Goal: Find specific page/section: Find specific page/section

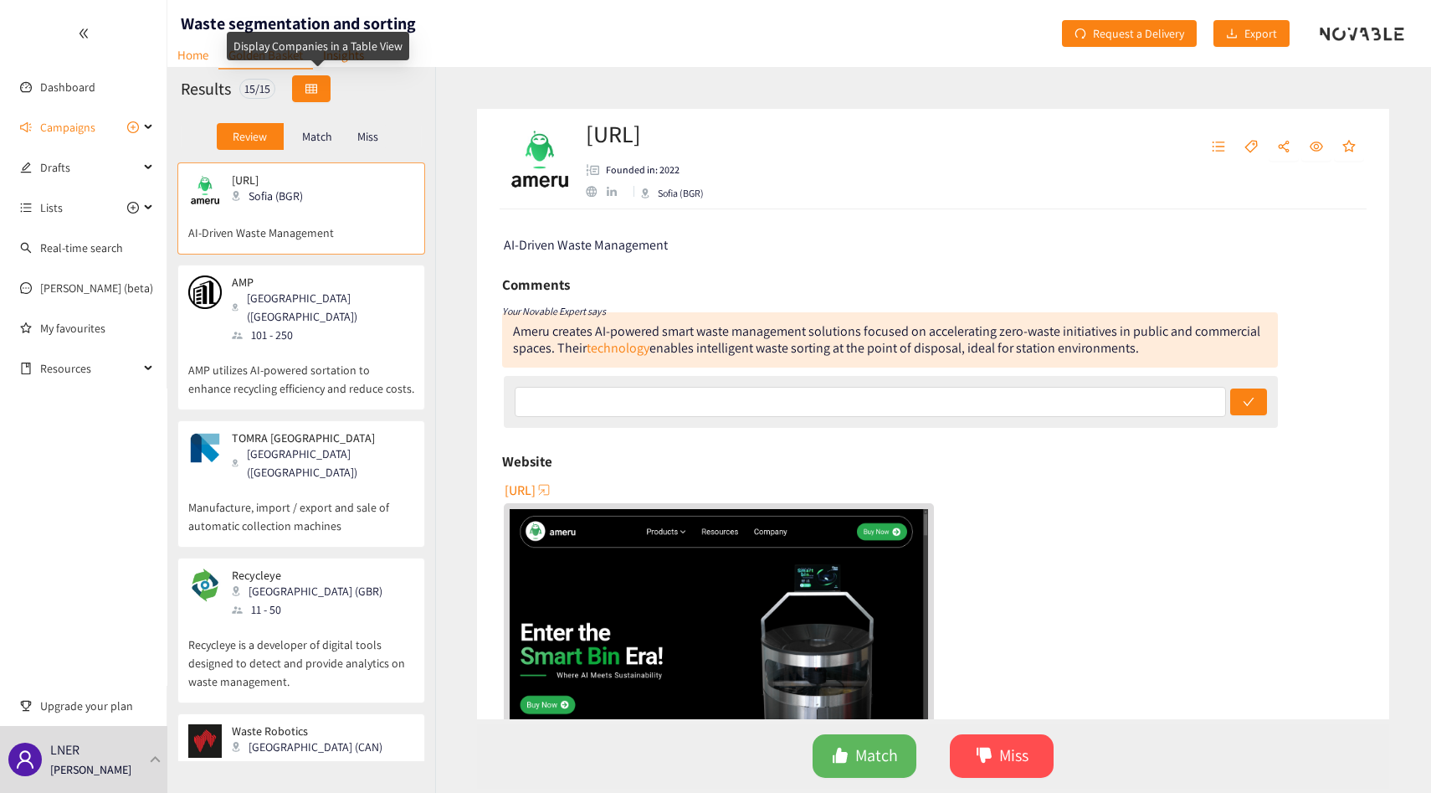
click at [326, 96] on button "button" at bounding box center [311, 88] width 39 height 27
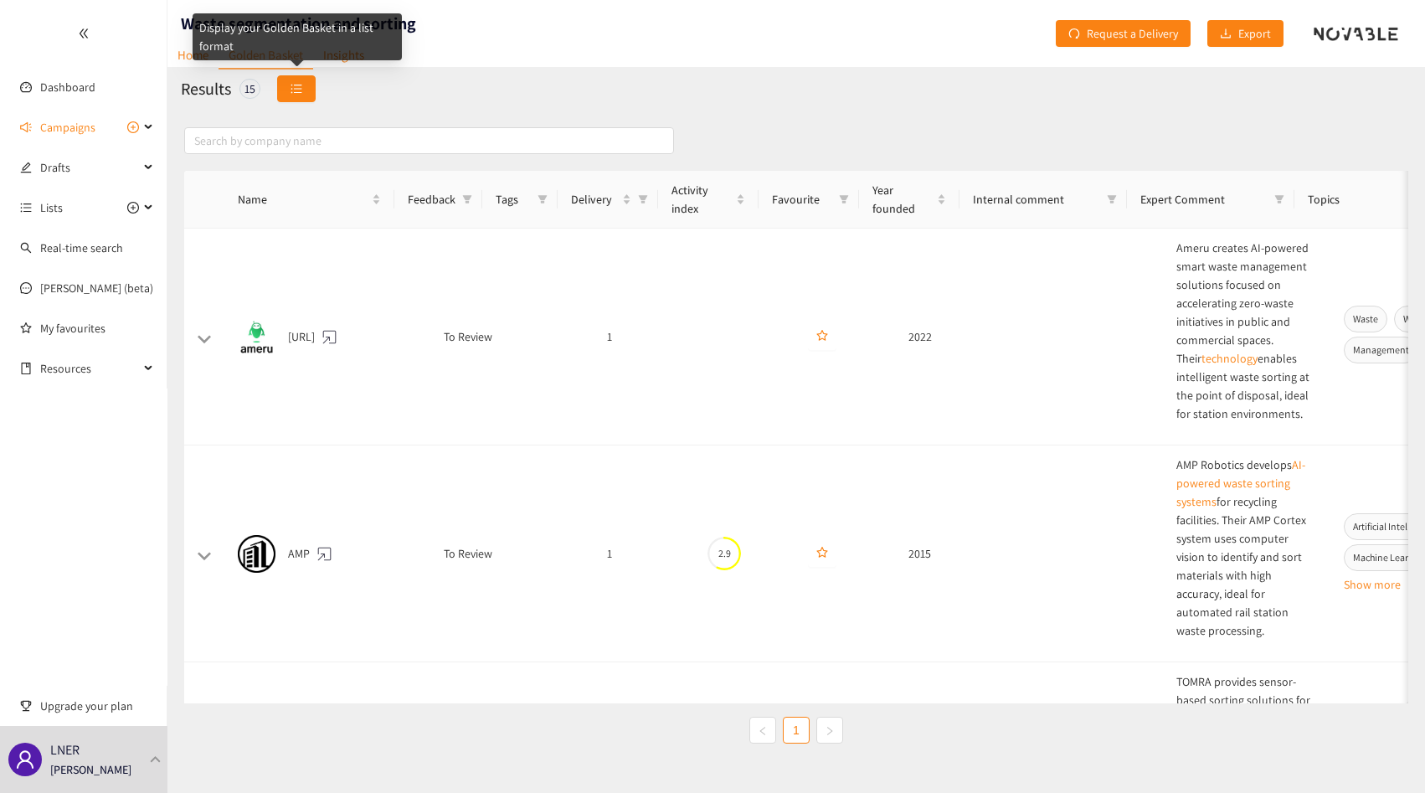
click at [286, 80] on button "button" at bounding box center [296, 88] width 39 height 27
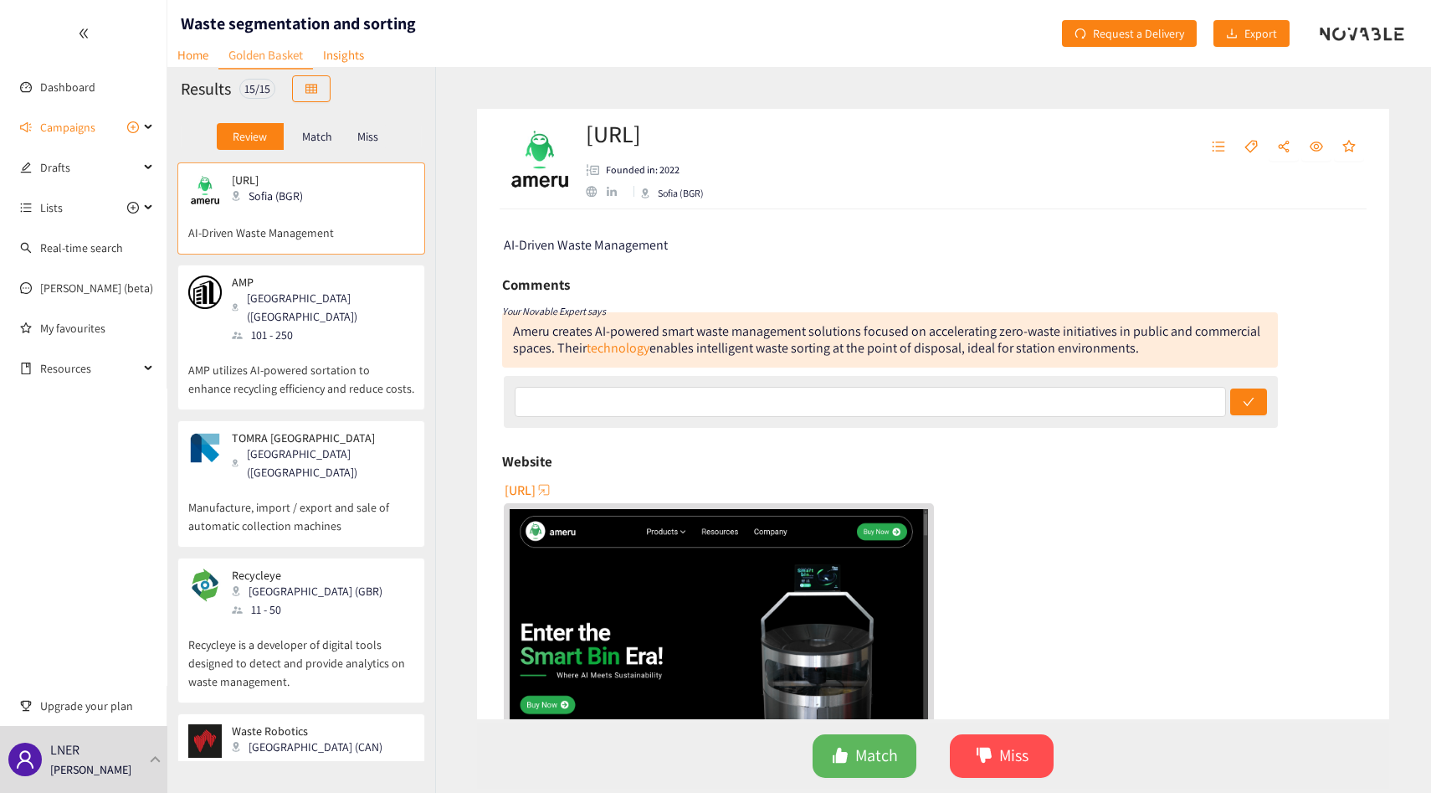
click at [316, 300] on div "Louisville (USA)" at bounding box center [322, 307] width 181 height 37
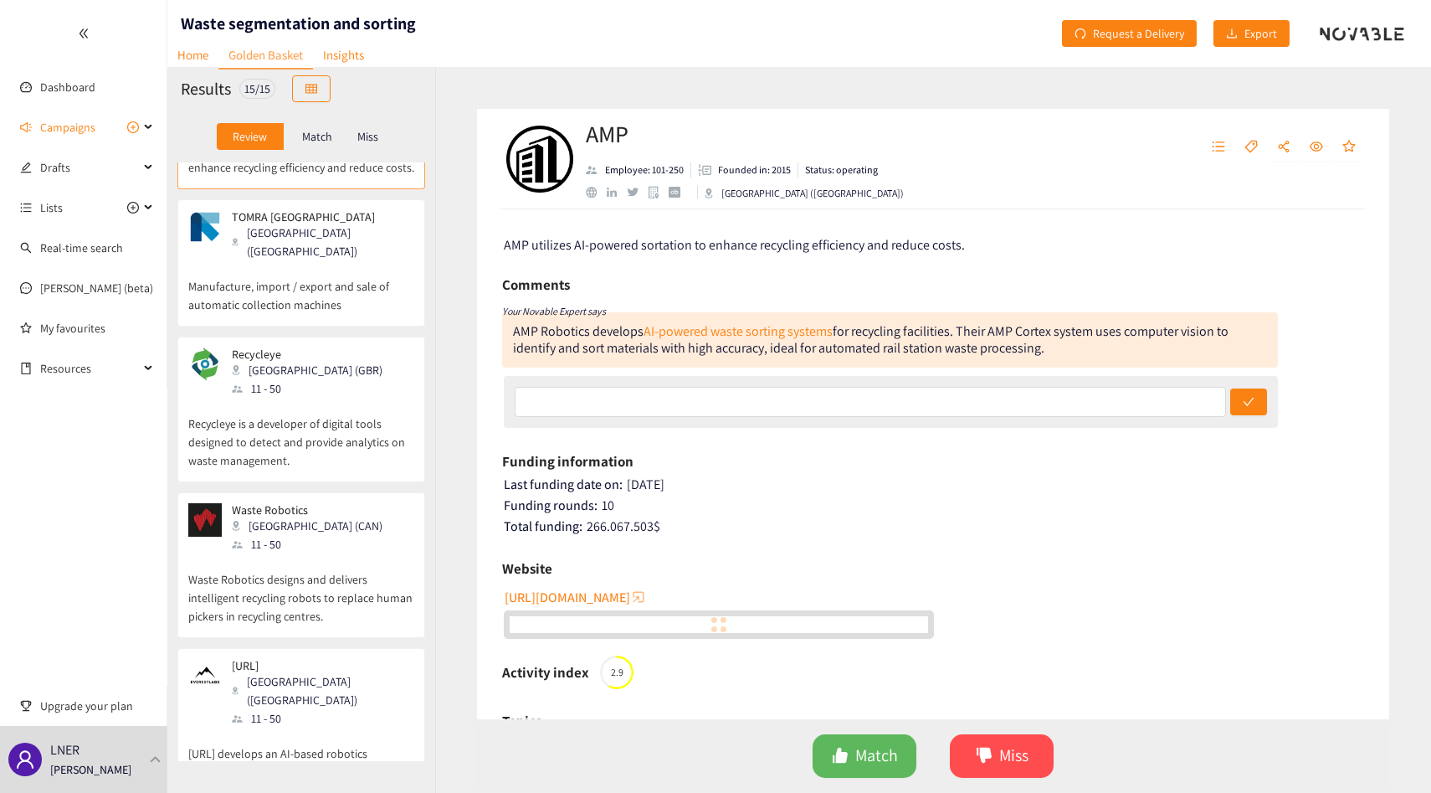
scroll to position [223, 0]
click at [317, 299] on div "Ameru.ai Sofia (BGR) AI-Driven Waste Management AMP Louisville (USA) 101 - 250 …" at bounding box center [301, 461] width 268 height 598
click at [322, 264] on p "Manufacture, import / export and sale of automatic collection machines" at bounding box center [301, 286] width 226 height 54
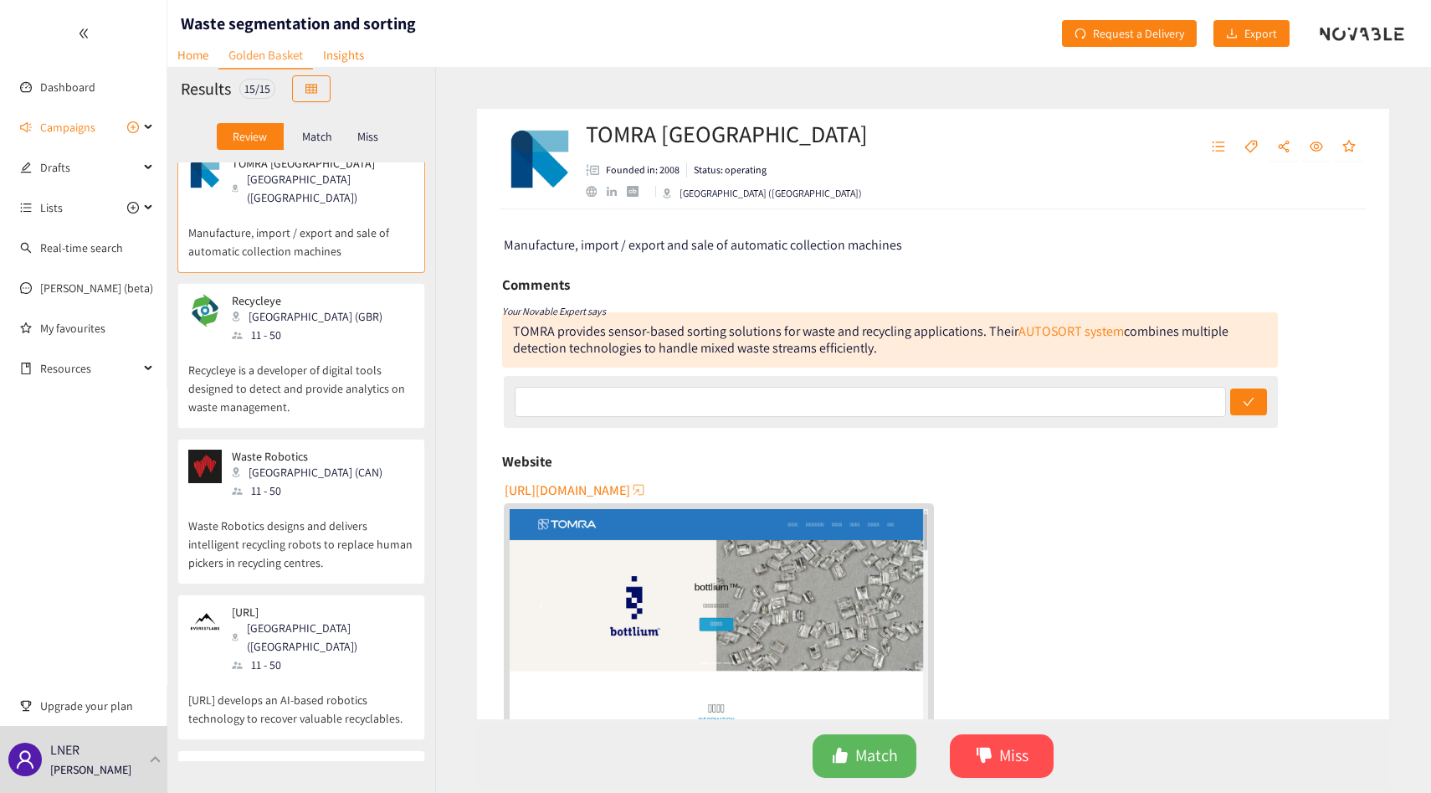
scroll to position [284, 0]
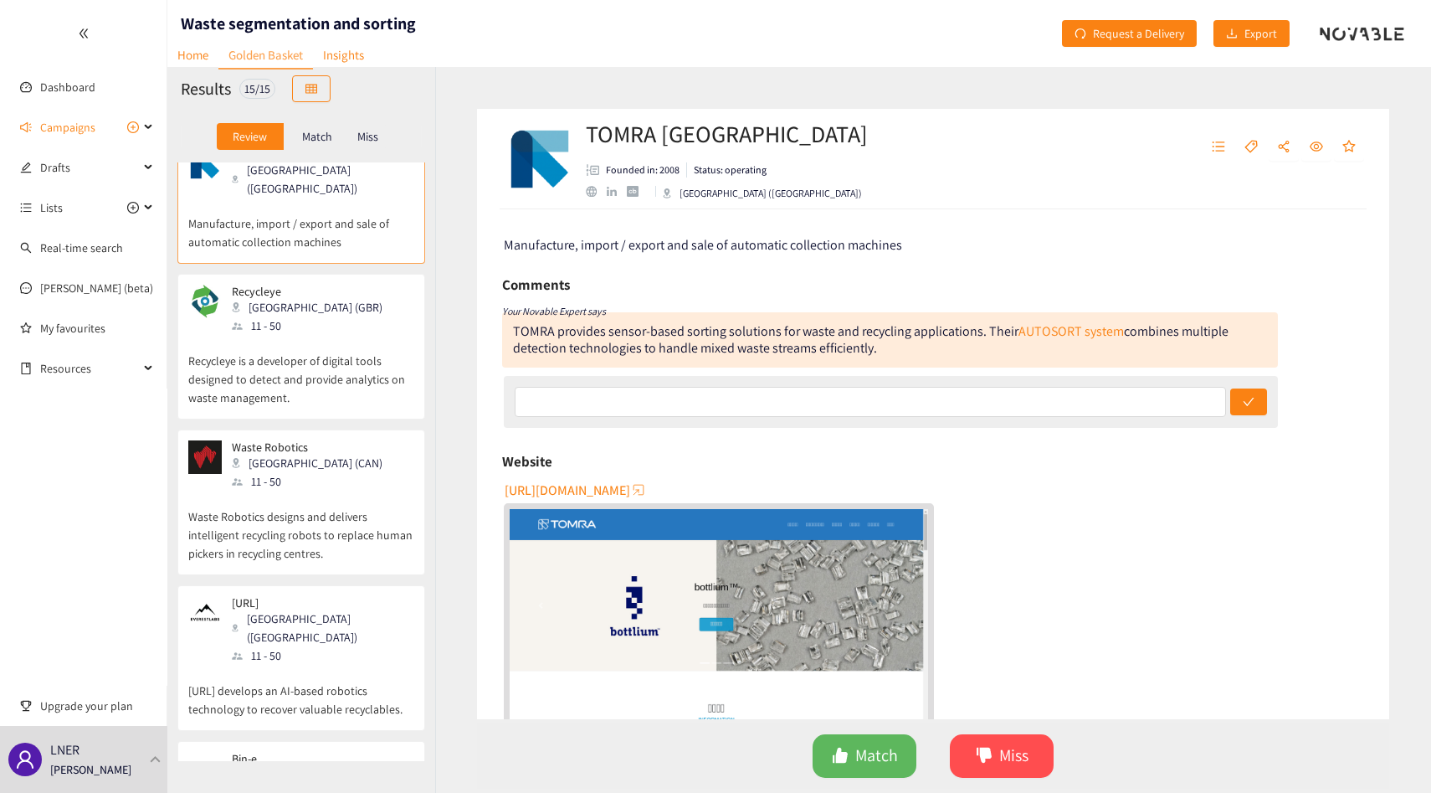
click at [322, 285] on div "Recycleye London (GBR) 11 - 50" at bounding box center [301, 310] width 226 height 50
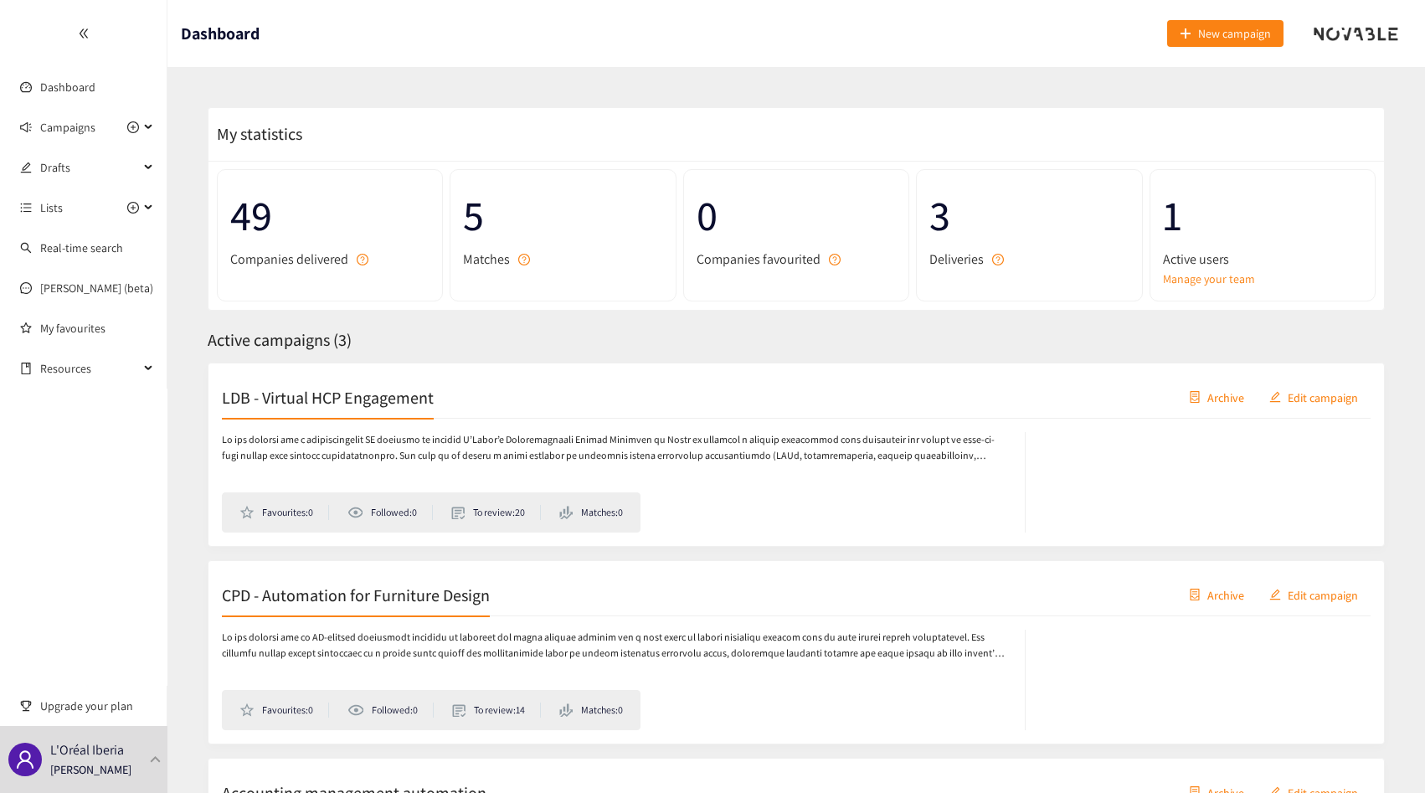
click at [382, 366] on div "LDB - Virtual HCP Engagement Archive Edit campaign Favourites: 0 Followed: 0 To…" at bounding box center [796, 454] width 1177 height 184
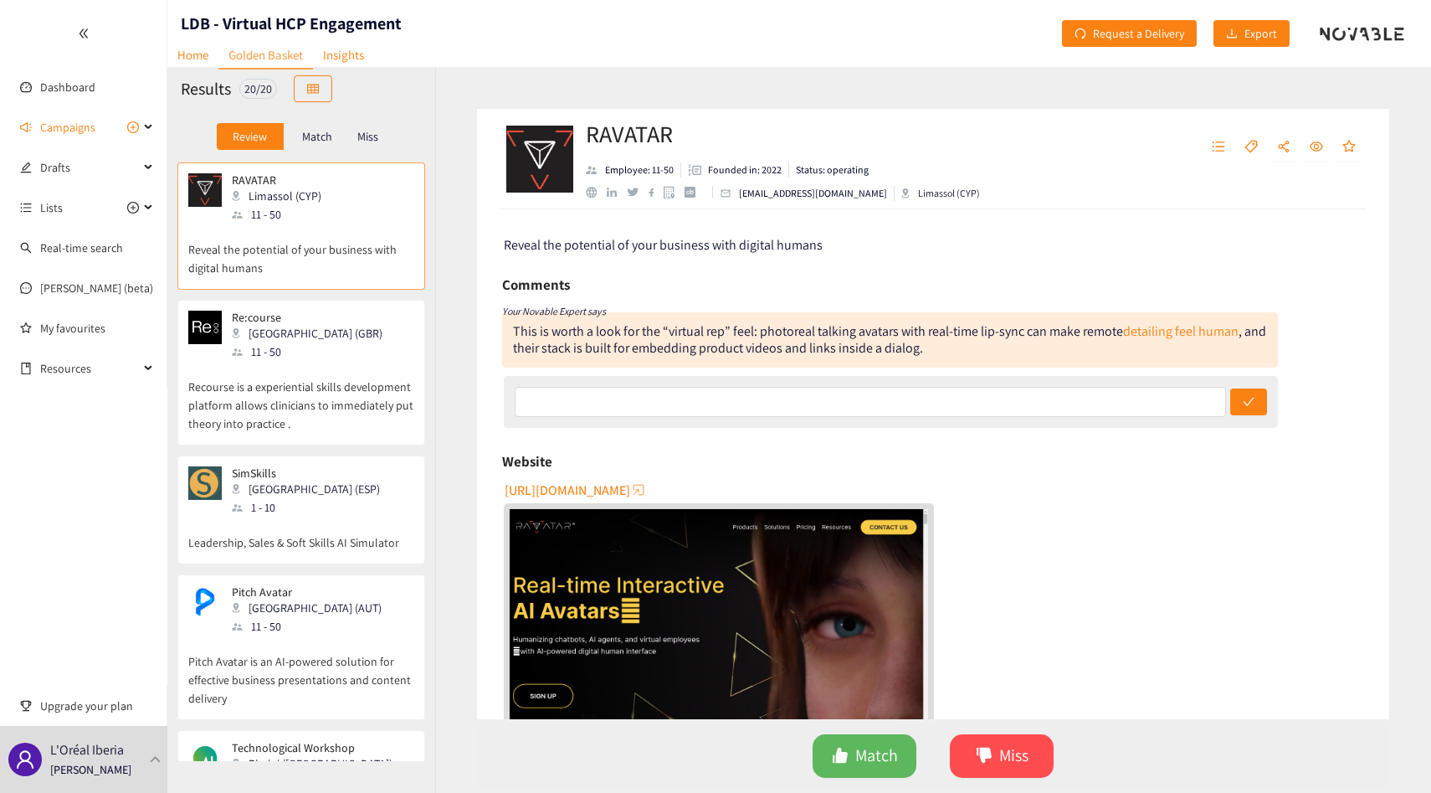
click at [373, 393] on p "Recourse is a experiential skills development platform allows clinicians to imm…" at bounding box center [301, 397] width 226 height 72
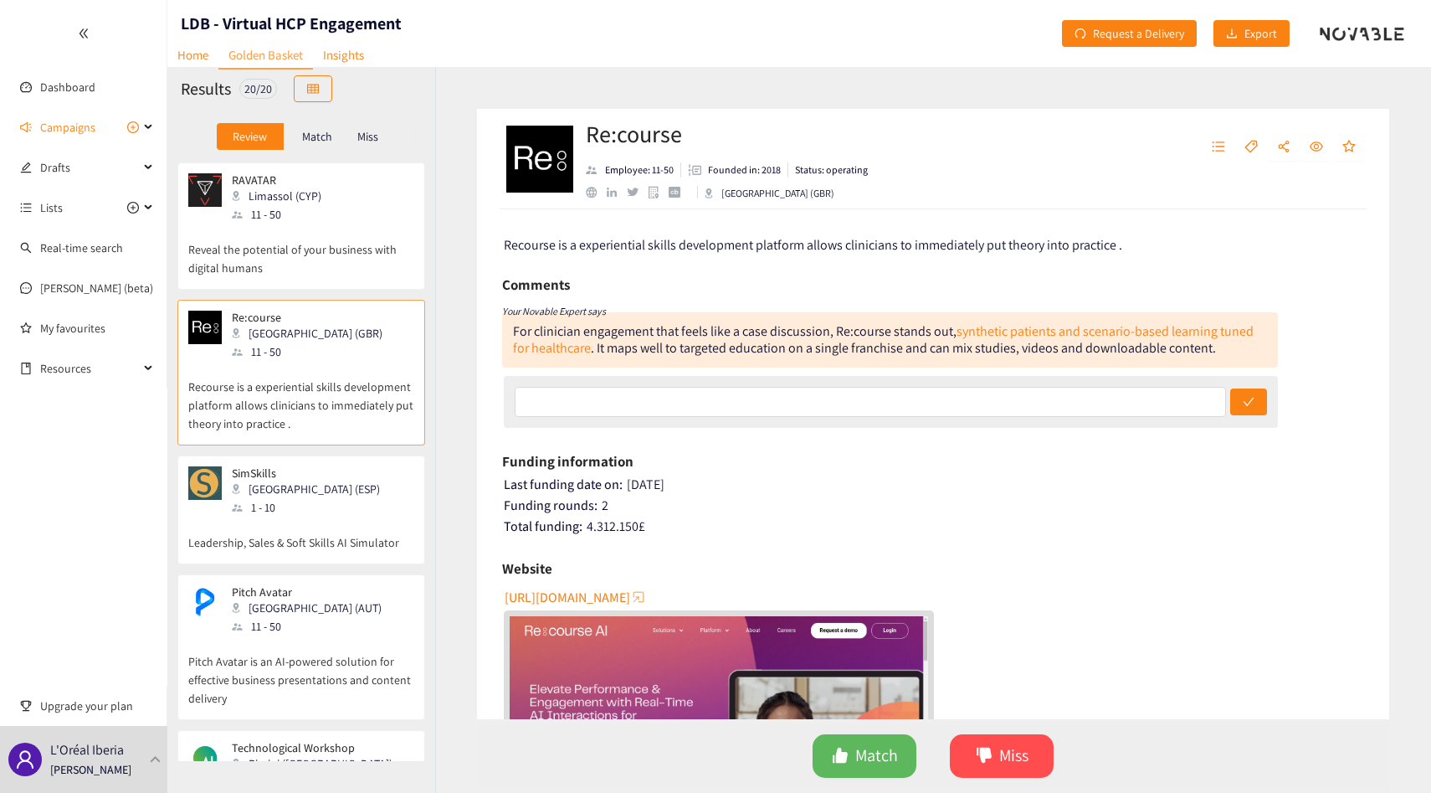
click at [357, 549] on p "Leadership, Sales & Soft Skills AI Simulator" at bounding box center [301, 533] width 226 height 35
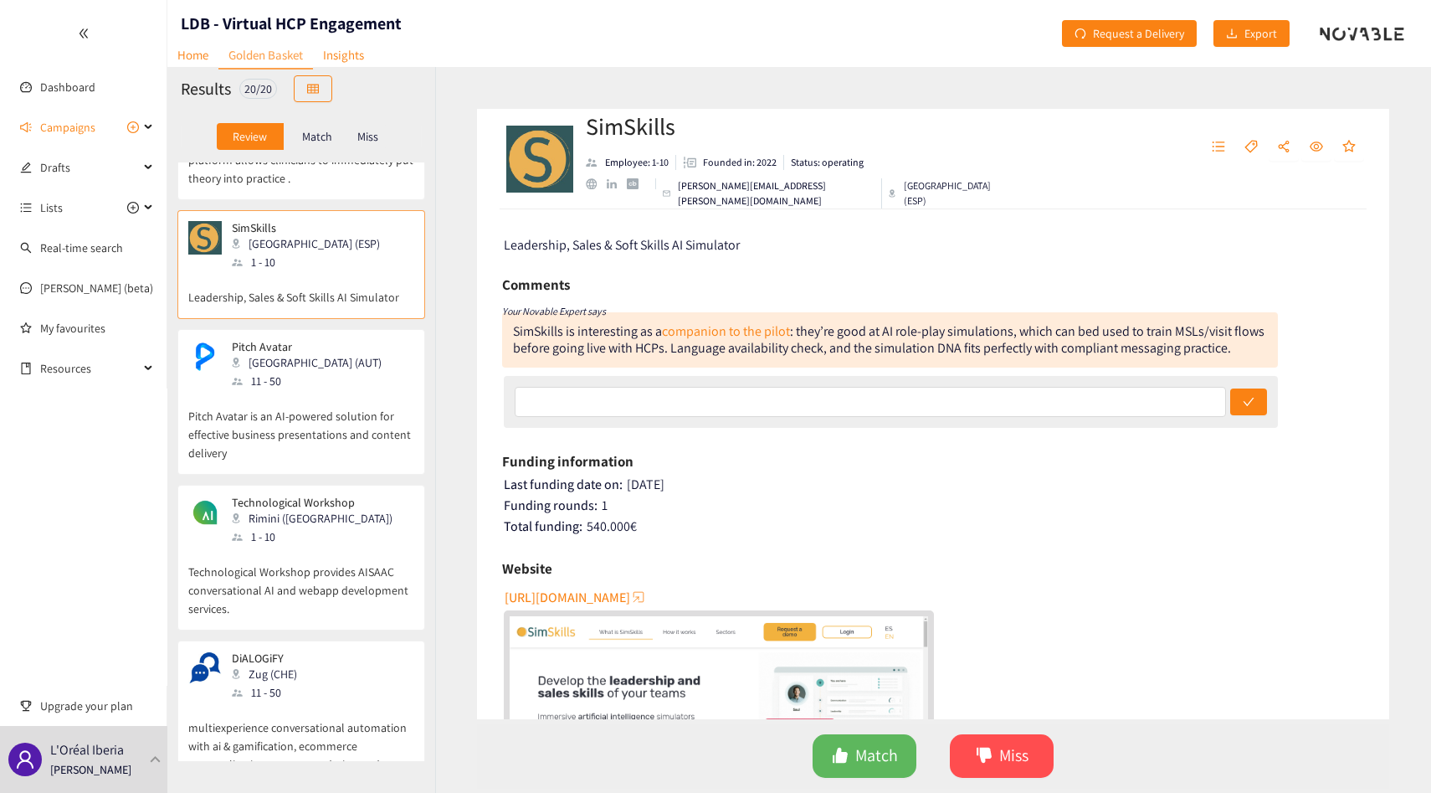
scroll to position [246, 0]
click at [357, 549] on p "Technological Workshop provides AISAAC conversational AI and webapp development…" at bounding box center [301, 581] width 226 height 72
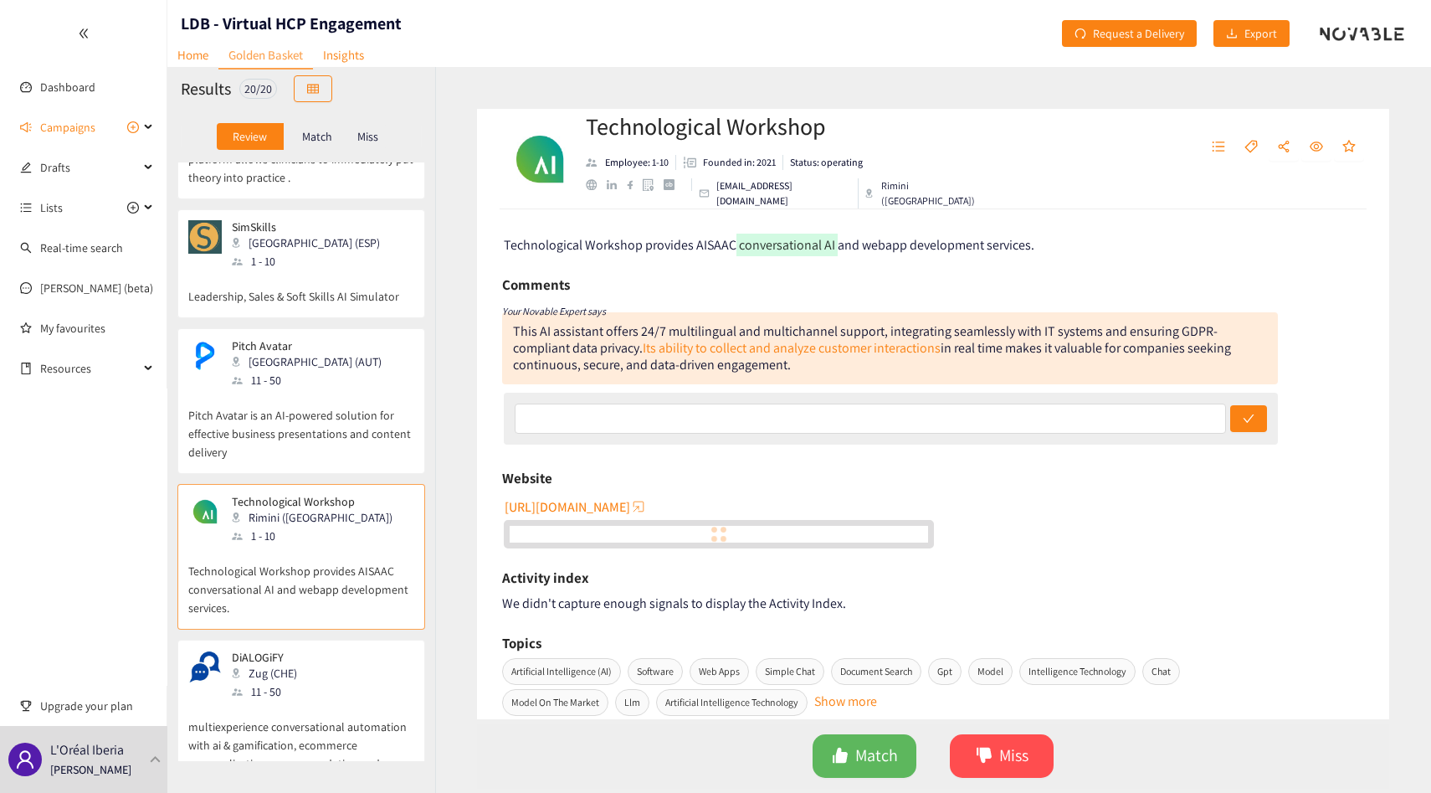
click at [345, 475] on div "RAVATAR Limassol (CYP) 11 - 50 Reveal the potential of your business with digit…" at bounding box center [301, 461] width 268 height 598
click at [338, 438] on p "Pitch Avatar is an AI-powered solution for effective business presentations and…" at bounding box center [301, 425] width 226 height 72
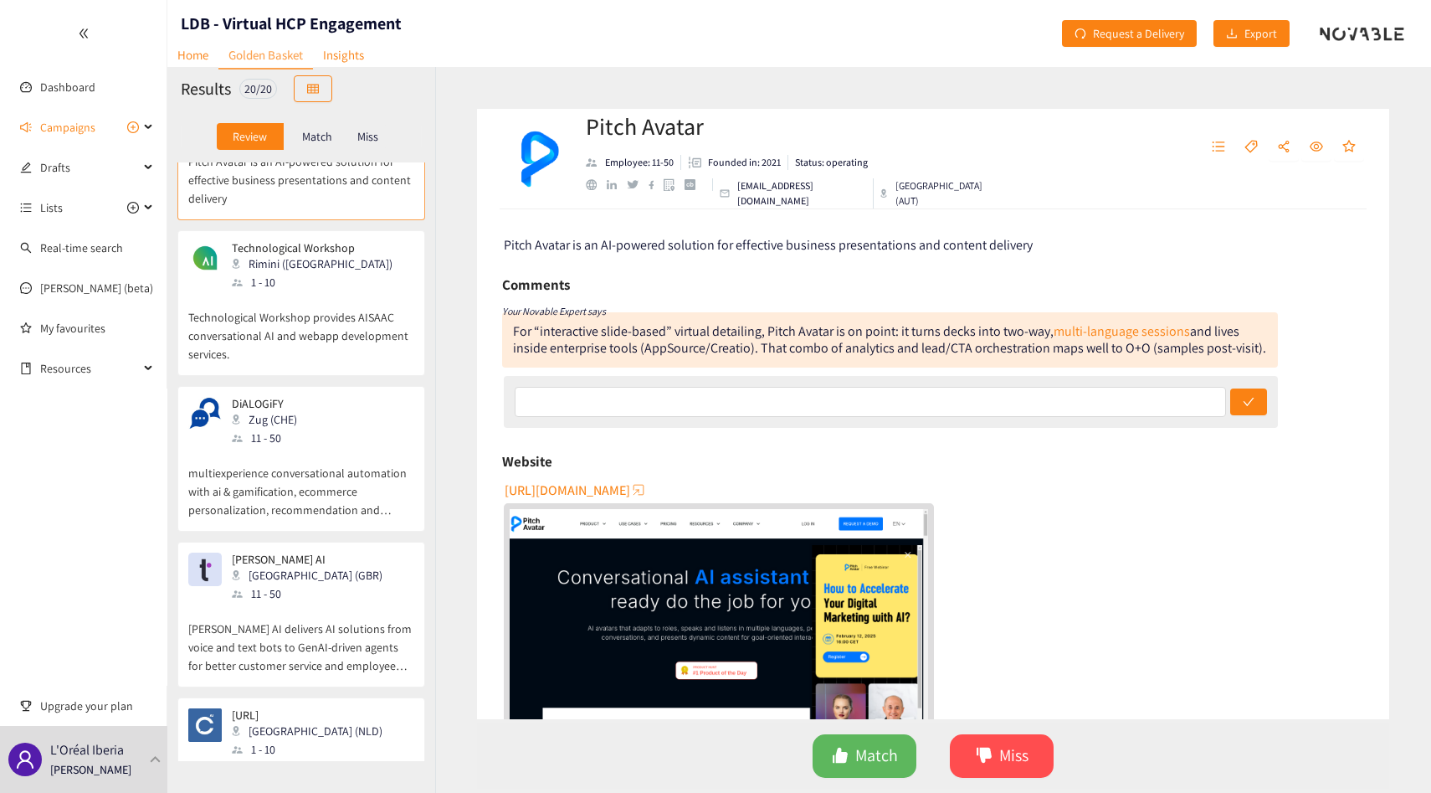
scroll to position [501, 0]
click at [333, 455] on p "multiexperience conversational automation with ai & gamification, ecommerce per…" at bounding box center [301, 481] width 226 height 72
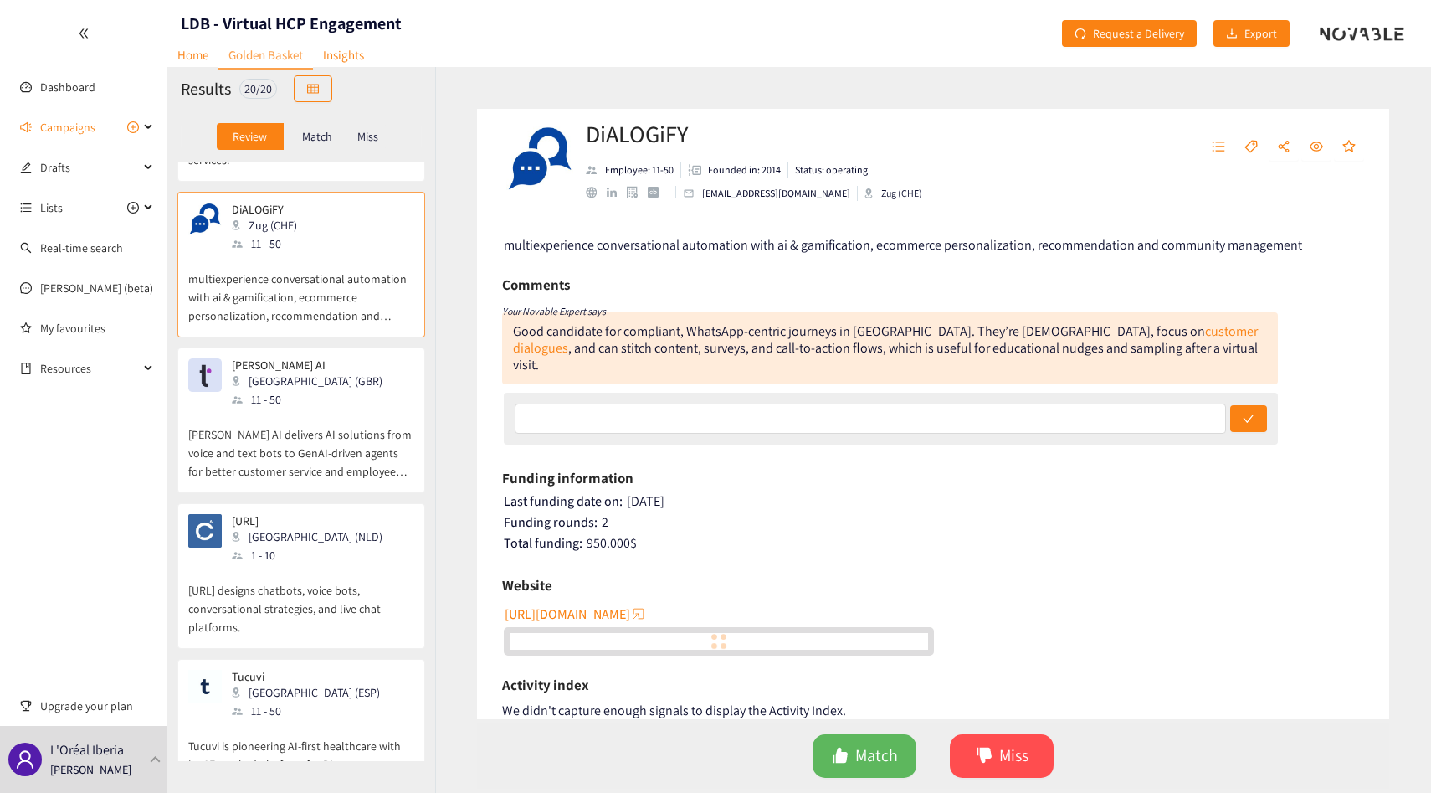
scroll to position [695, 0]
click at [319, 474] on p "[PERSON_NAME] AI delivers AI solutions from voice and text bots to GenAI-driven…" at bounding box center [301, 444] width 226 height 72
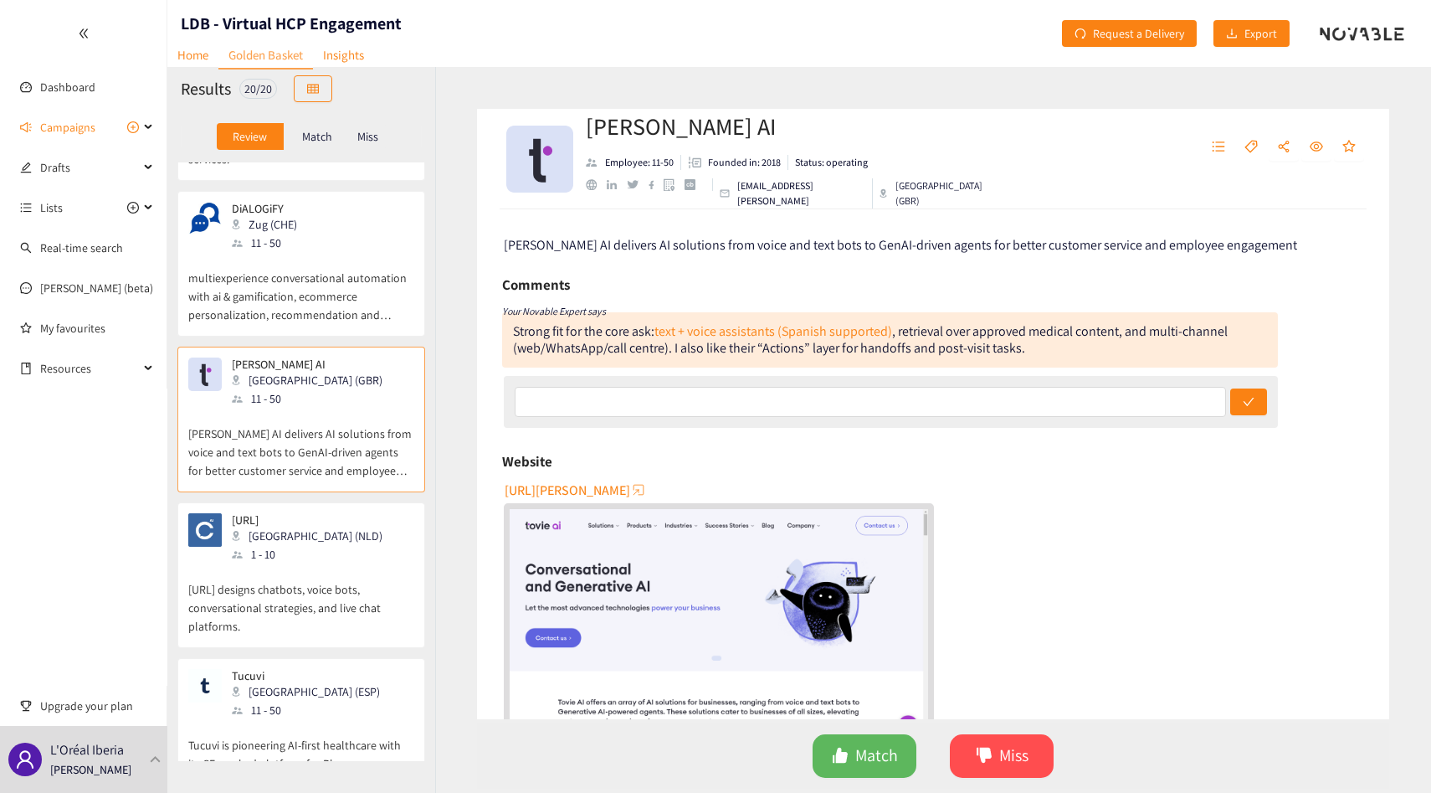
scroll to position [973, 0]
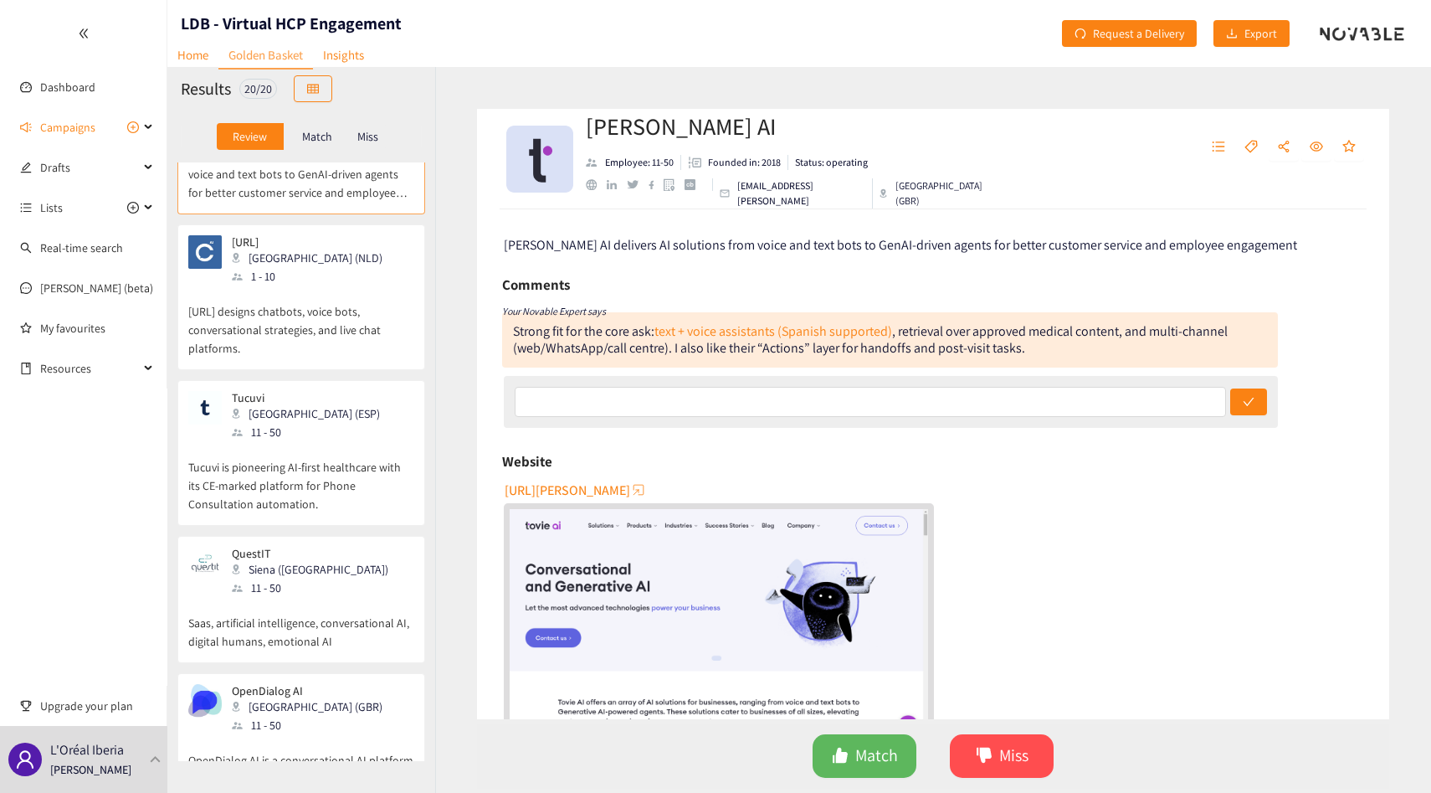
click at [315, 475] on p "Tucuvi is pioneering AI-first healthcare with its CE-marked platform for Phone …" at bounding box center [301, 477] width 226 height 72
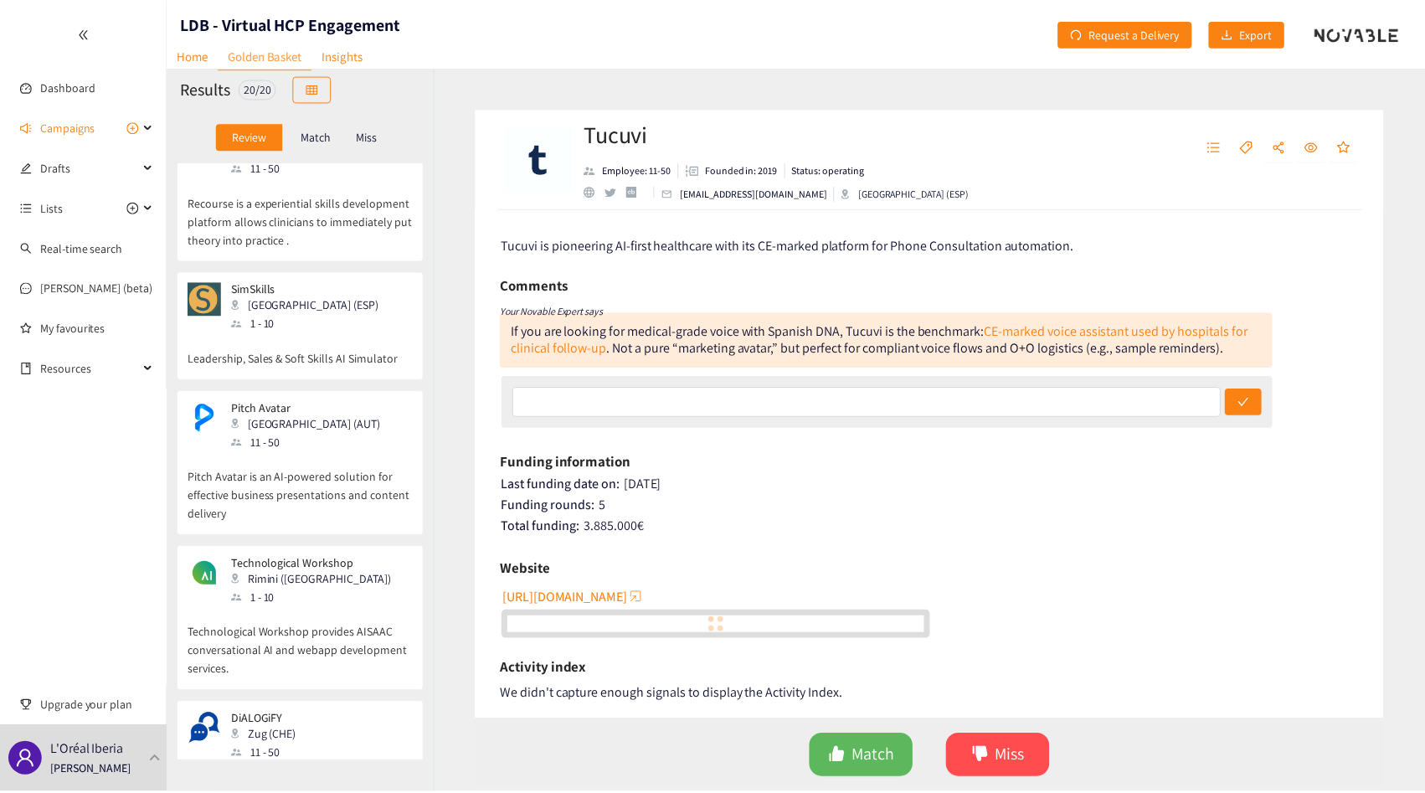
scroll to position [0, 0]
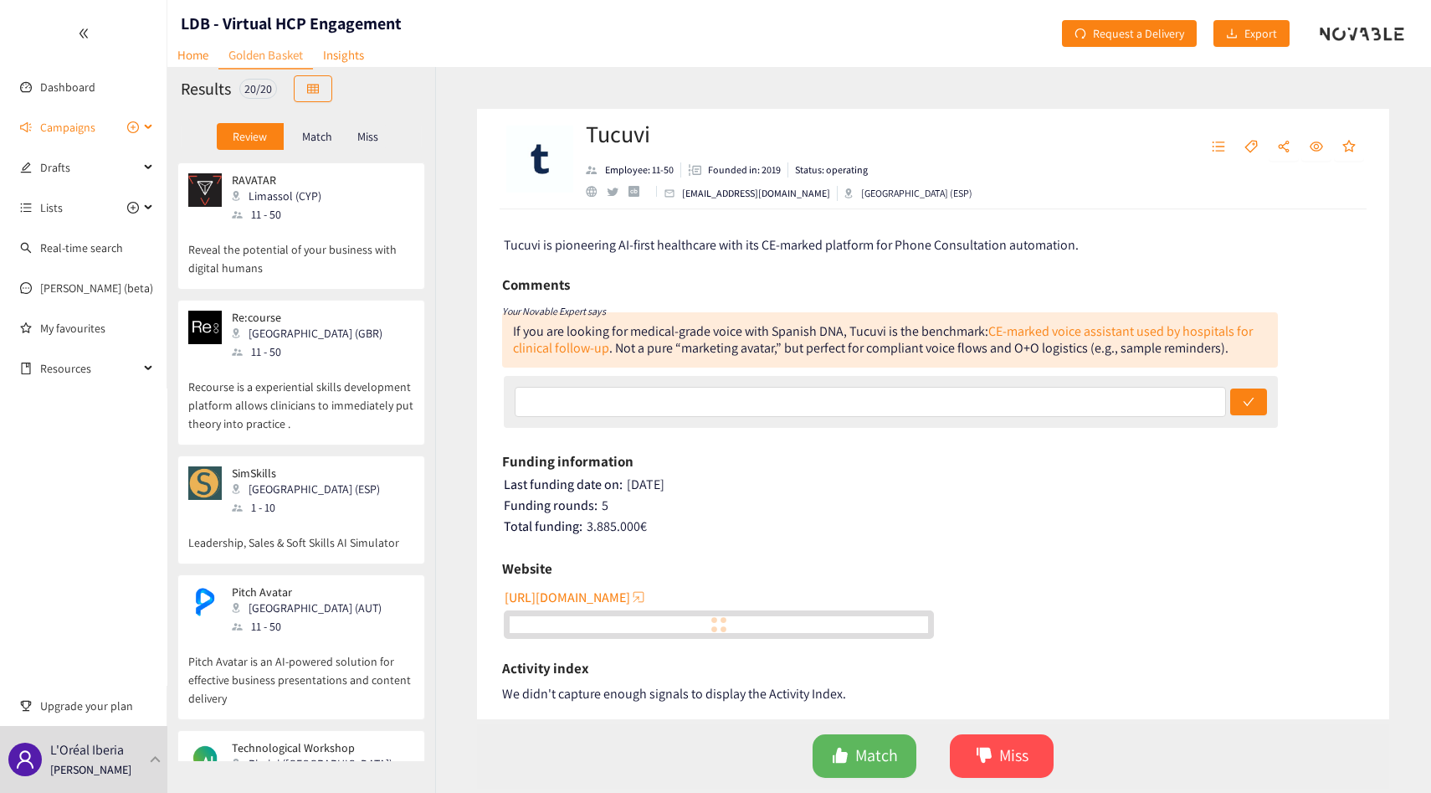
click at [64, 116] on span "Campaigns" at bounding box center [67, 126] width 55 height 33
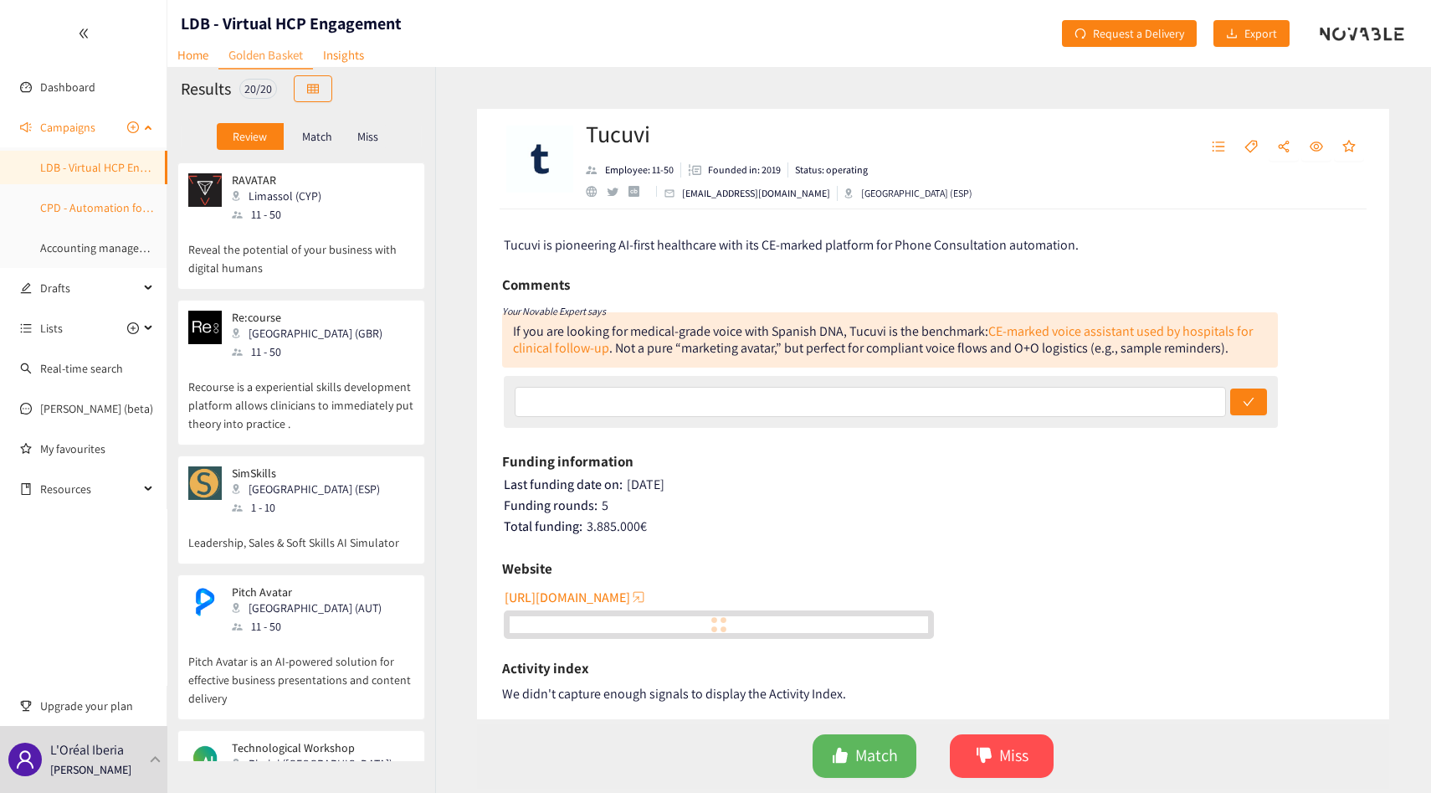
click at [71, 215] on link "CPD - Automation for Furniture Design" at bounding box center [136, 207] width 192 height 15
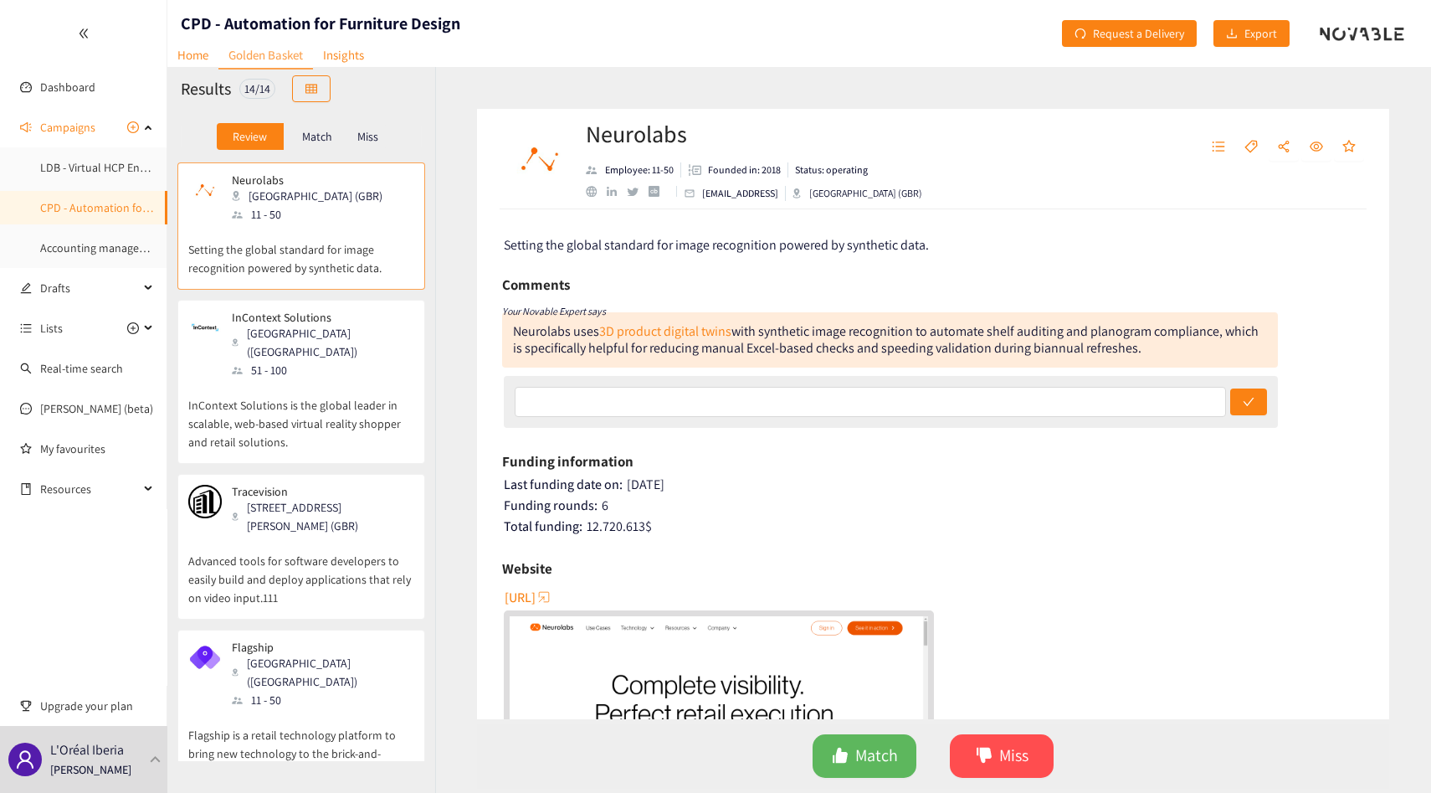
click at [311, 361] on div "51 - 100" at bounding box center [322, 370] width 181 height 18
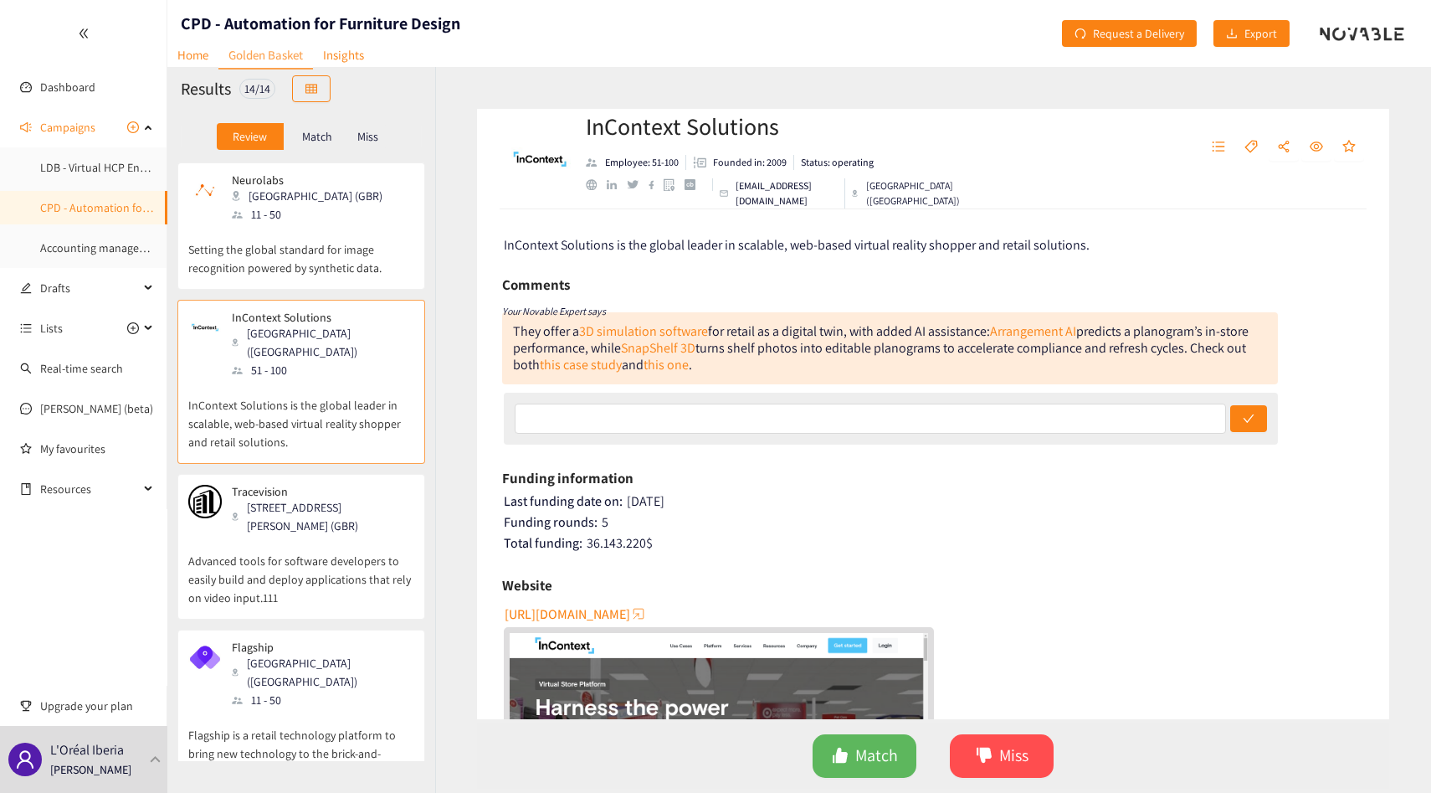
click at [285, 521] on div "[STREET_ADDRESS][PERSON_NAME] (GBR)" at bounding box center [322, 516] width 181 height 37
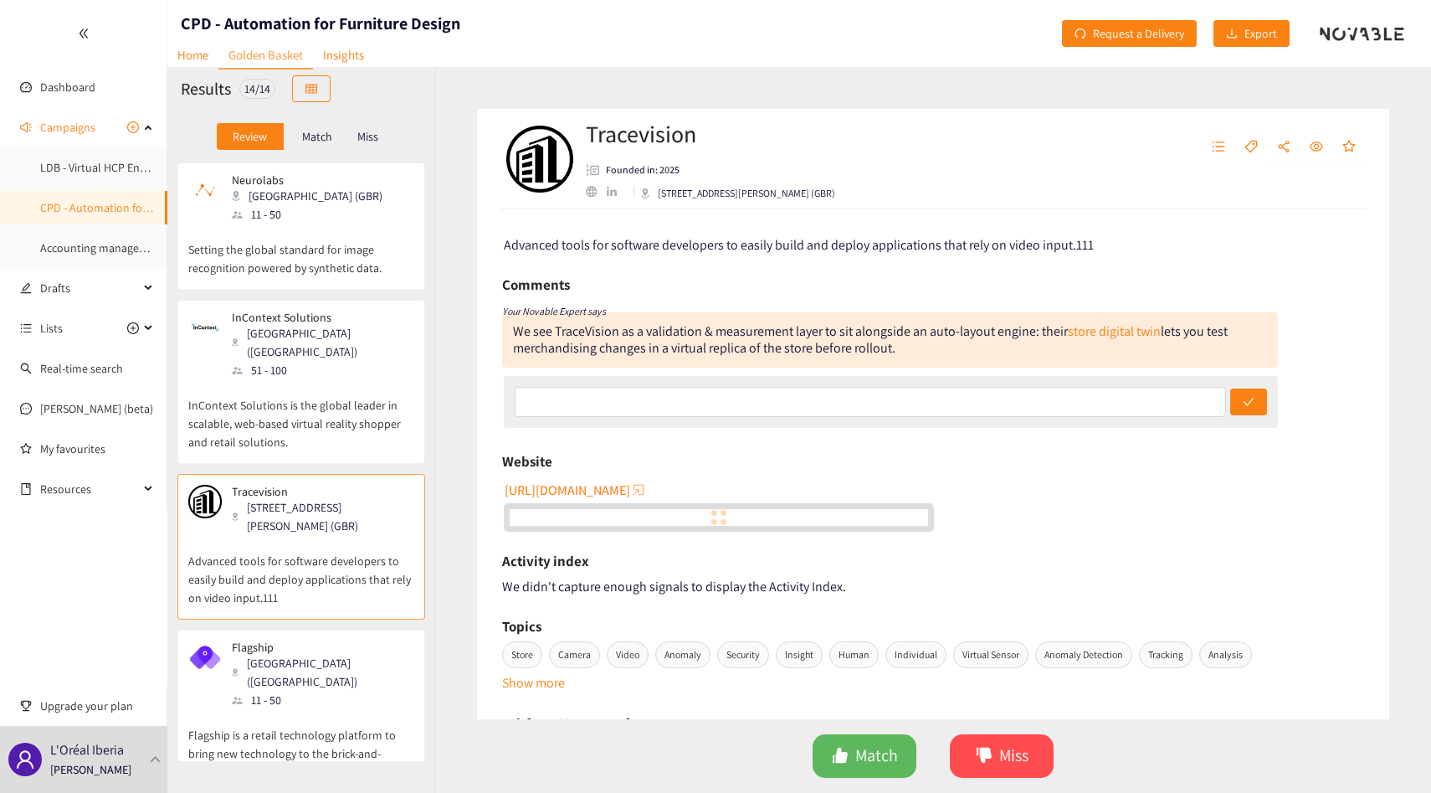
click at [330, 379] on p "InContext Solutions is the global leader in scalable, web-based virtual reality…" at bounding box center [301, 415] width 226 height 72
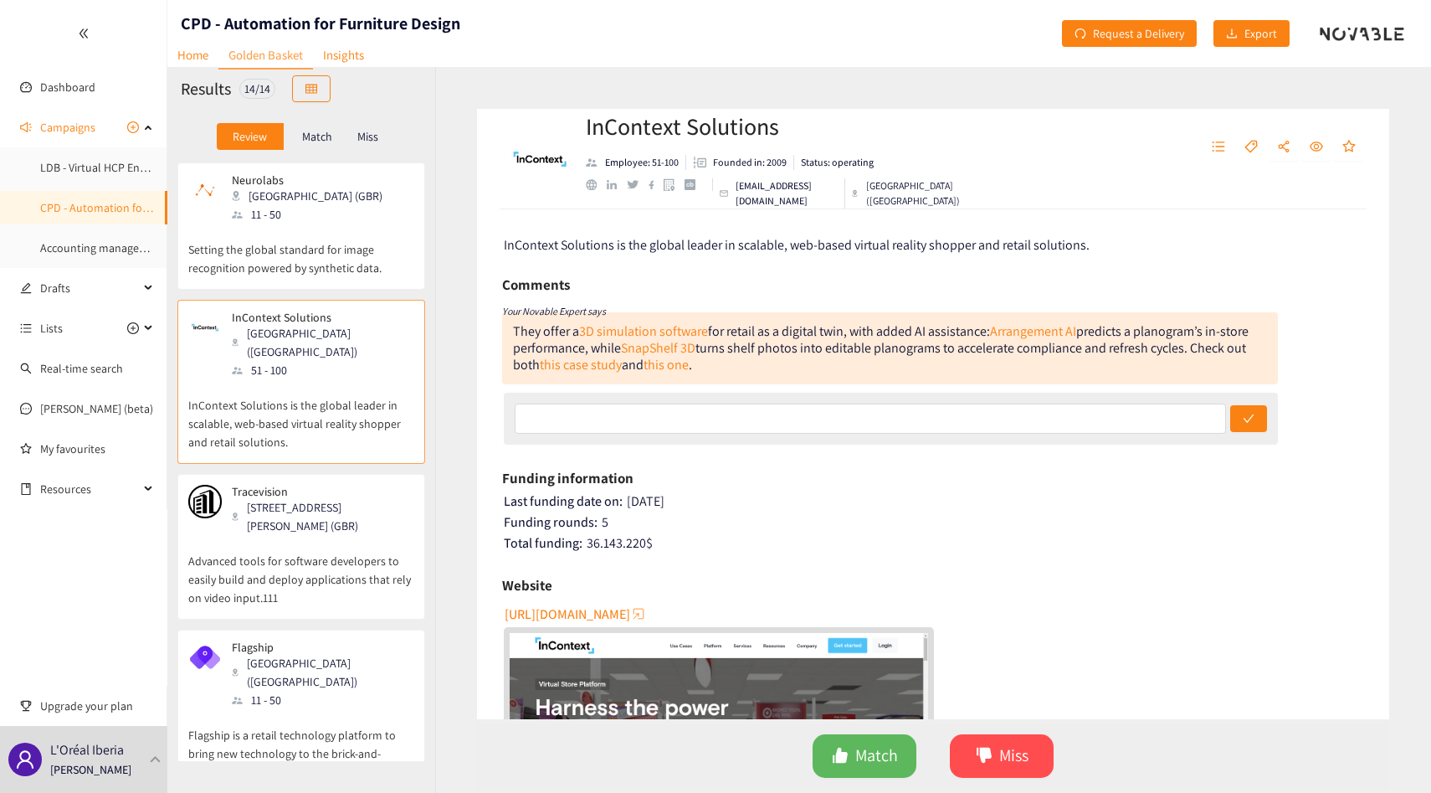
click at [385, 269] on p "Setting the global standard for image recognition powered by synthetic data." at bounding box center [301, 250] width 226 height 54
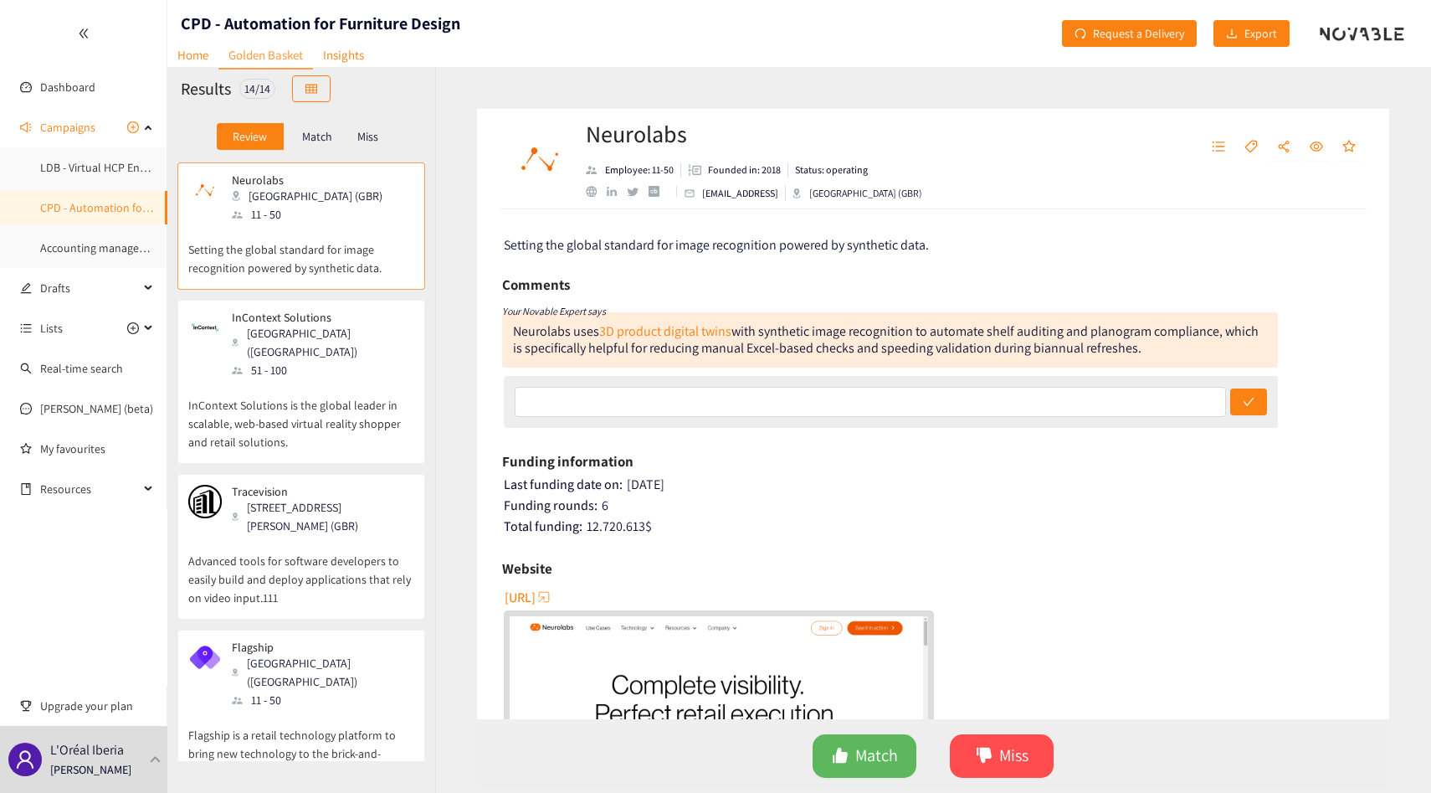
click at [333, 145] on div "Match" at bounding box center [317, 136] width 67 height 27
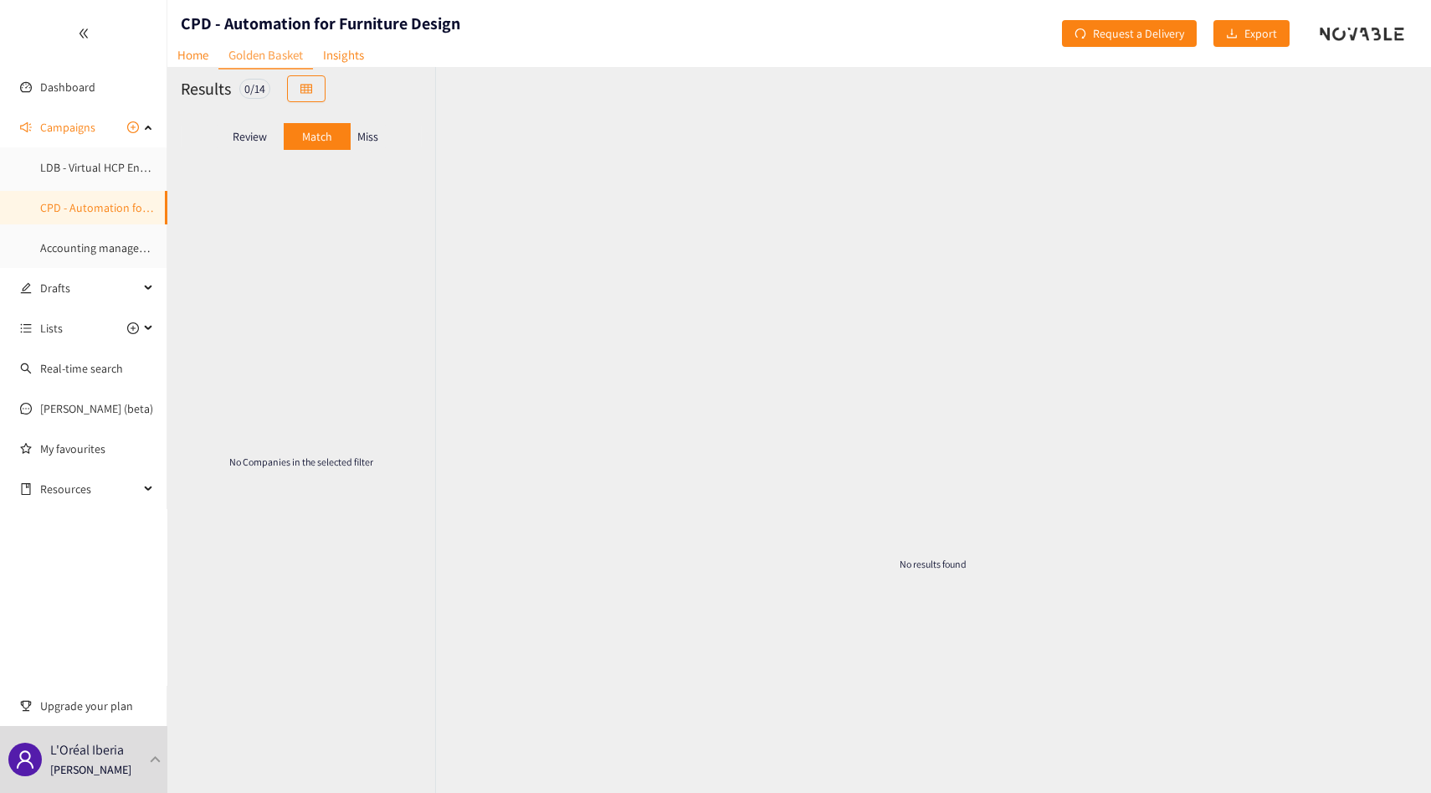
click at [356, 139] on div "Miss" at bounding box center [368, 136] width 35 height 27
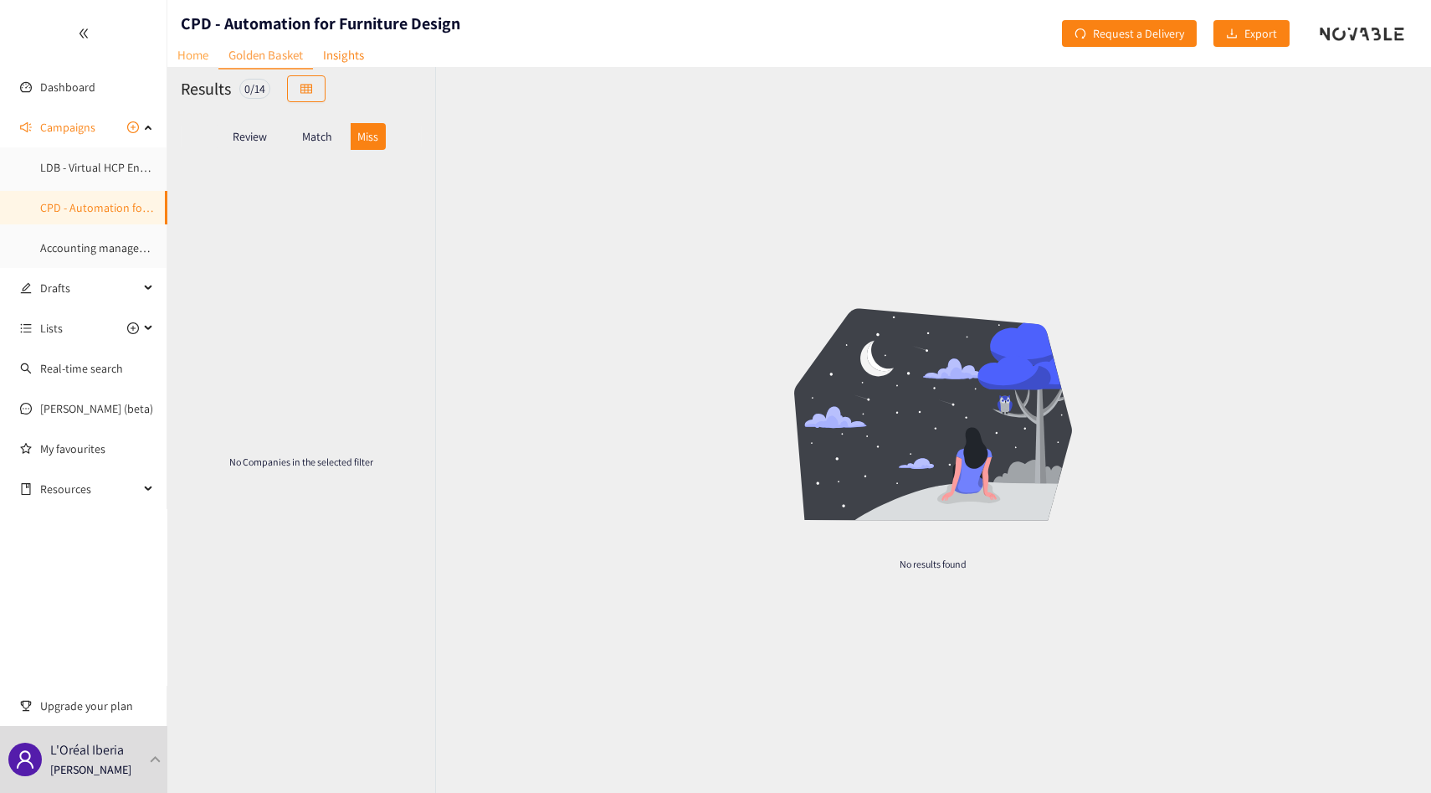
click at [186, 49] on link "Home" at bounding box center [192, 55] width 51 height 26
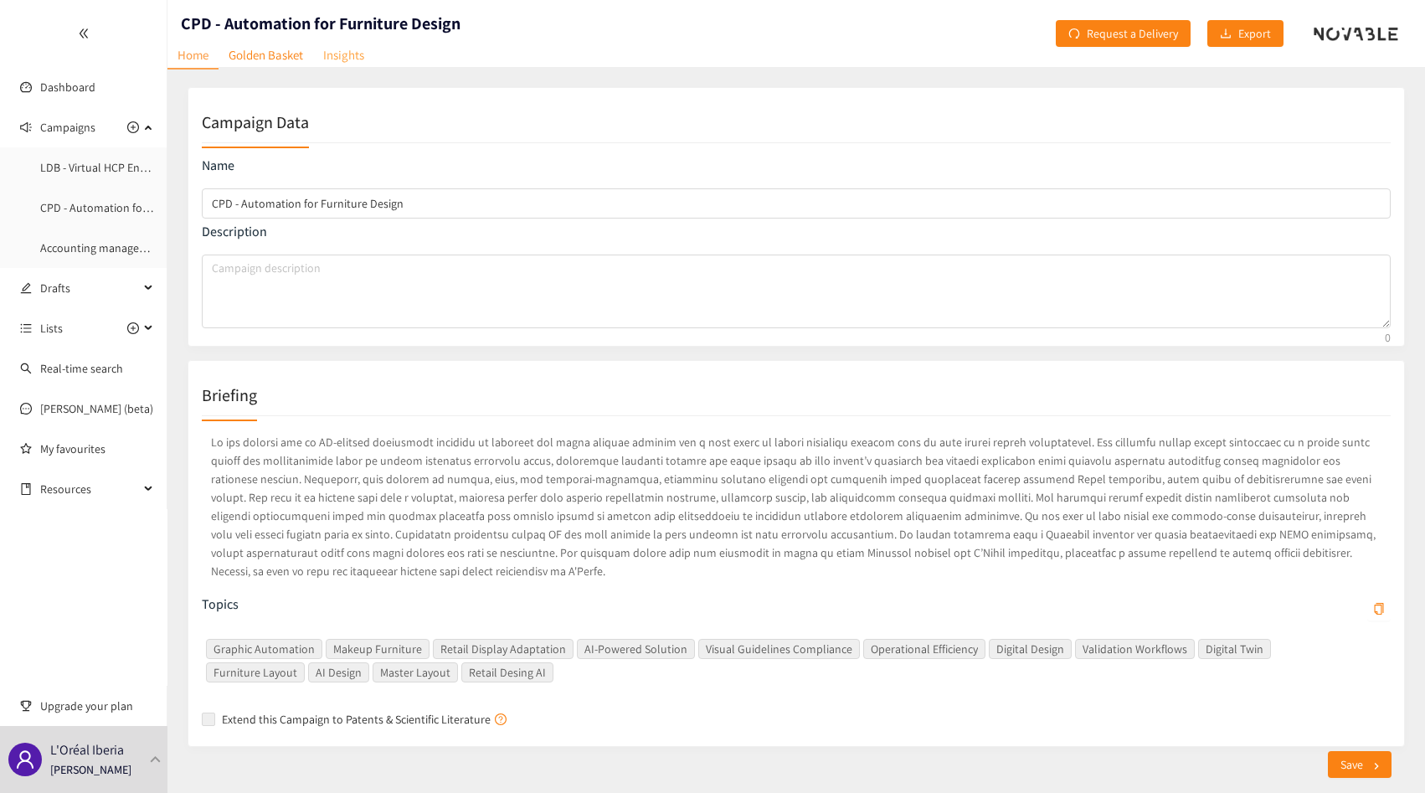
click at [342, 52] on link "Insights" at bounding box center [343, 55] width 61 height 26
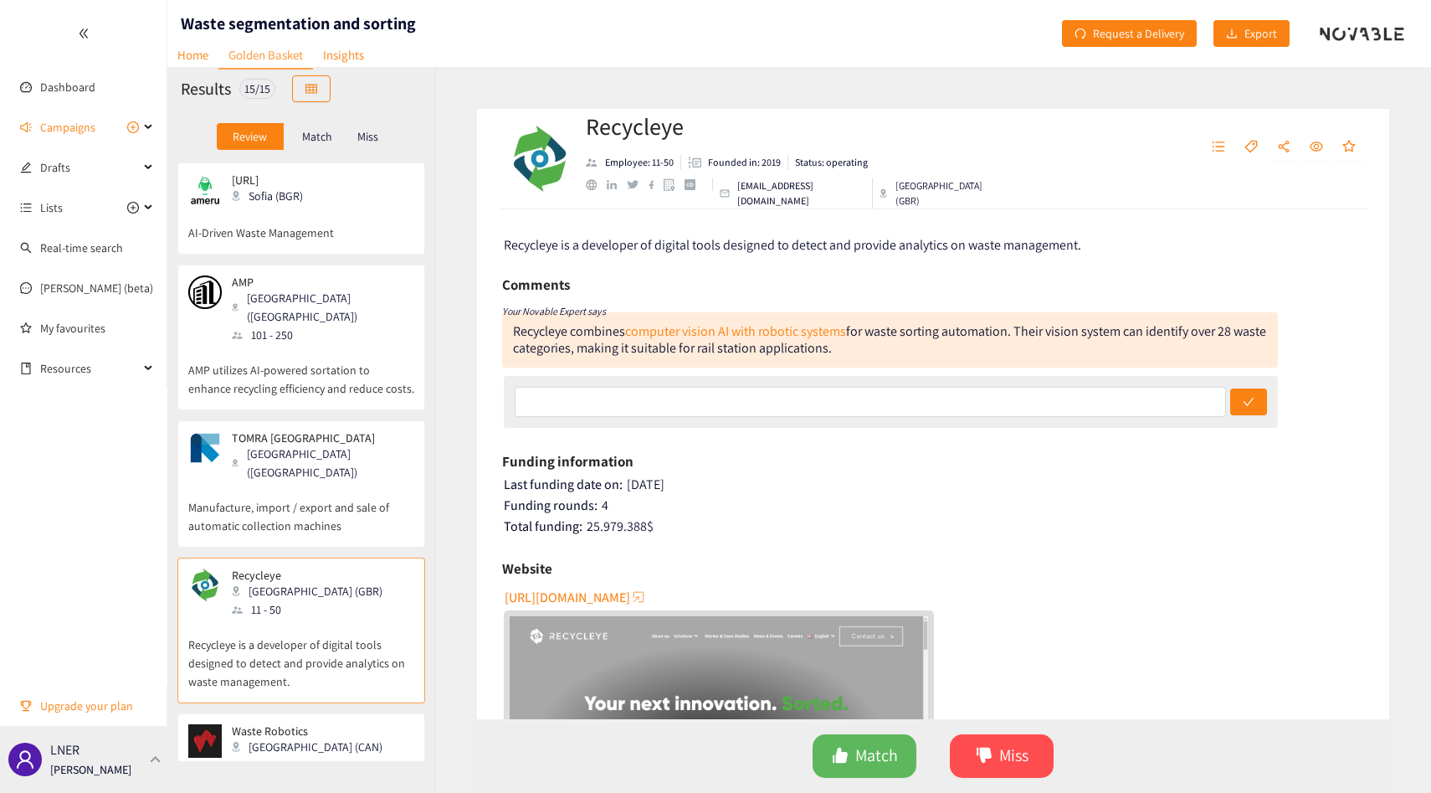
scroll to position [284, 0]
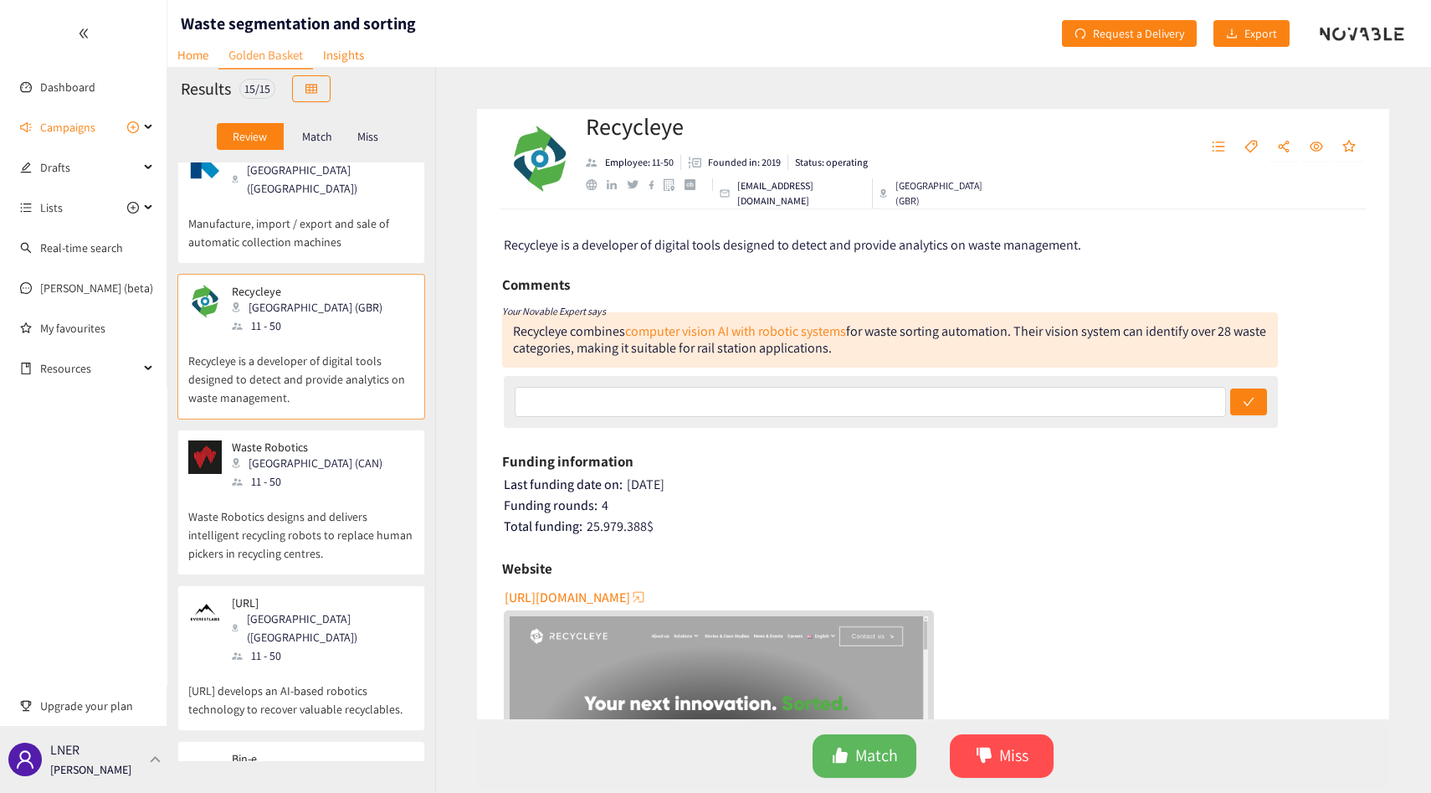
click at [102, 771] on p "[PERSON_NAME]" at bounding box center [90, 769] width 81 height 18
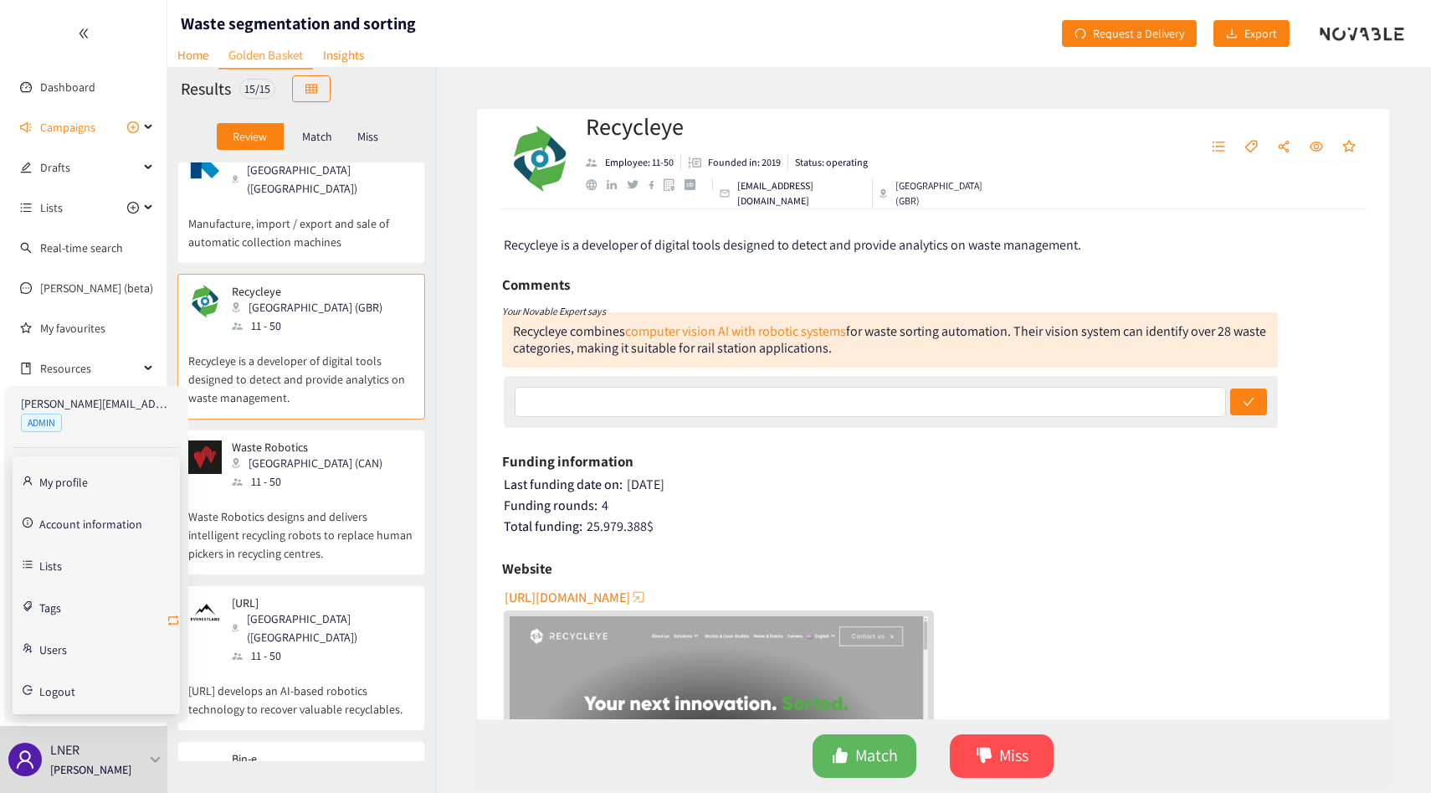
click at [172, 617] on icon "retweet" at bounding box center [173, 620] width 13 height 13
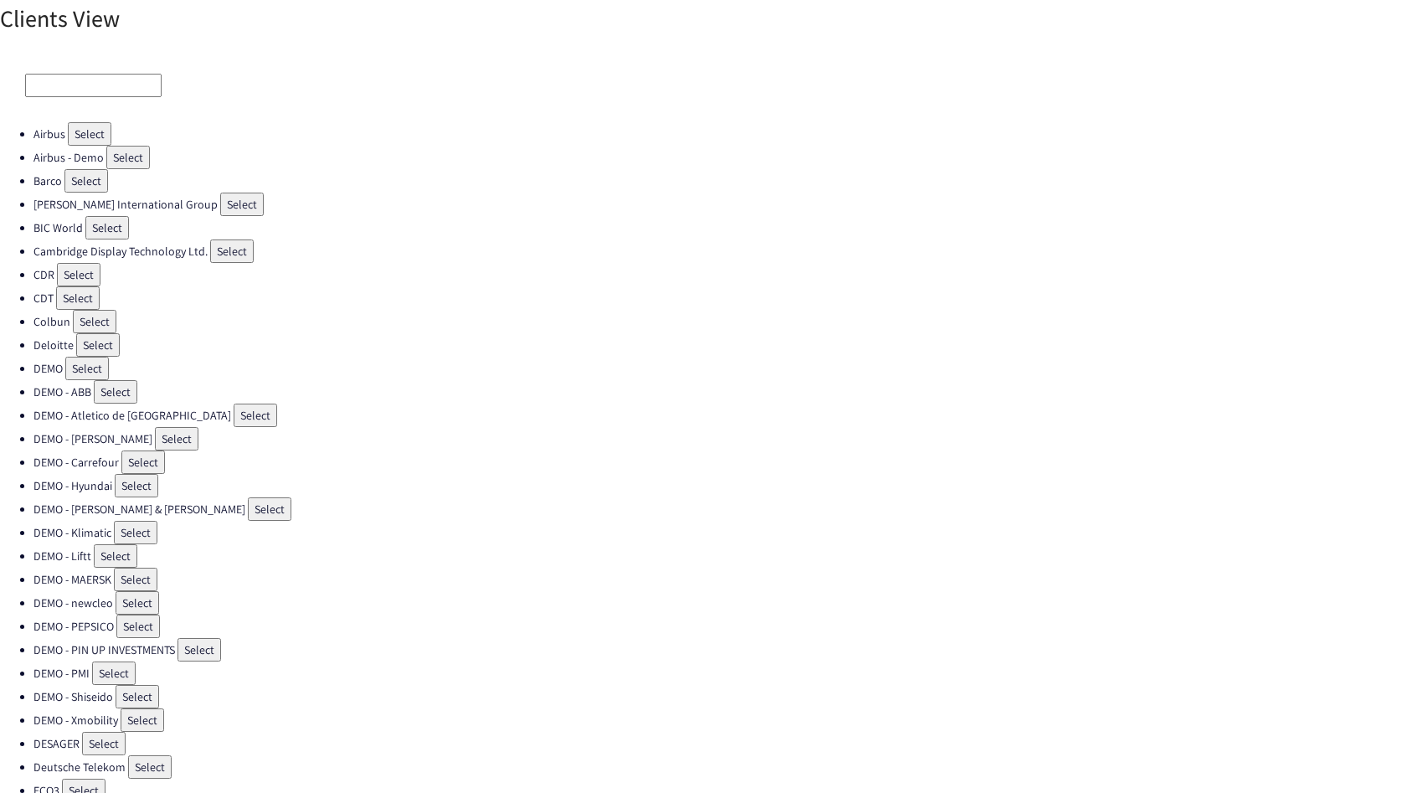
click at [110, 74] on input at bounding box center [93, 85] width 136 height 23
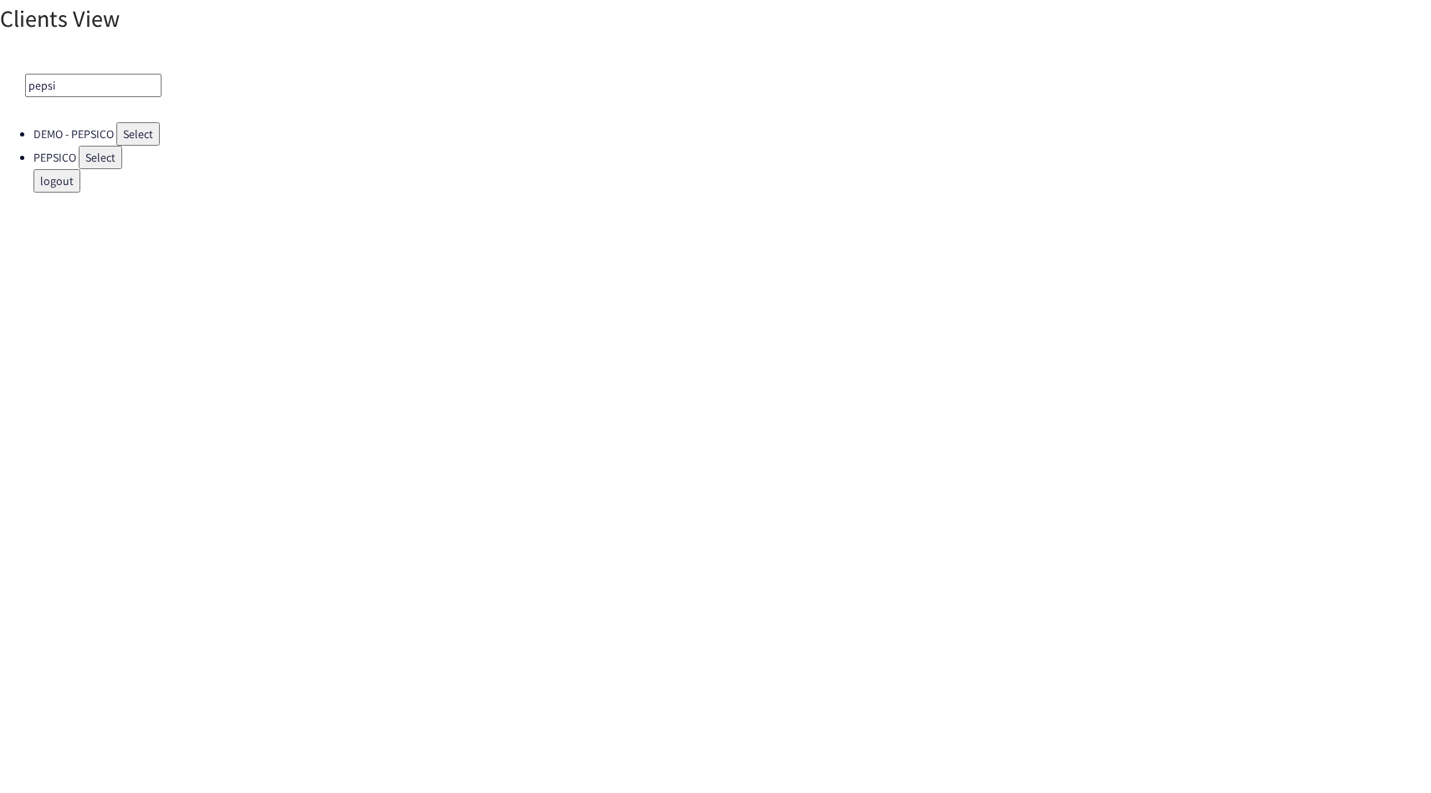
type input "pepsi"
click at [114, 160] on button "Select" at bounding box center [101, 157] width 44 height 23
